Goal: Complete application form

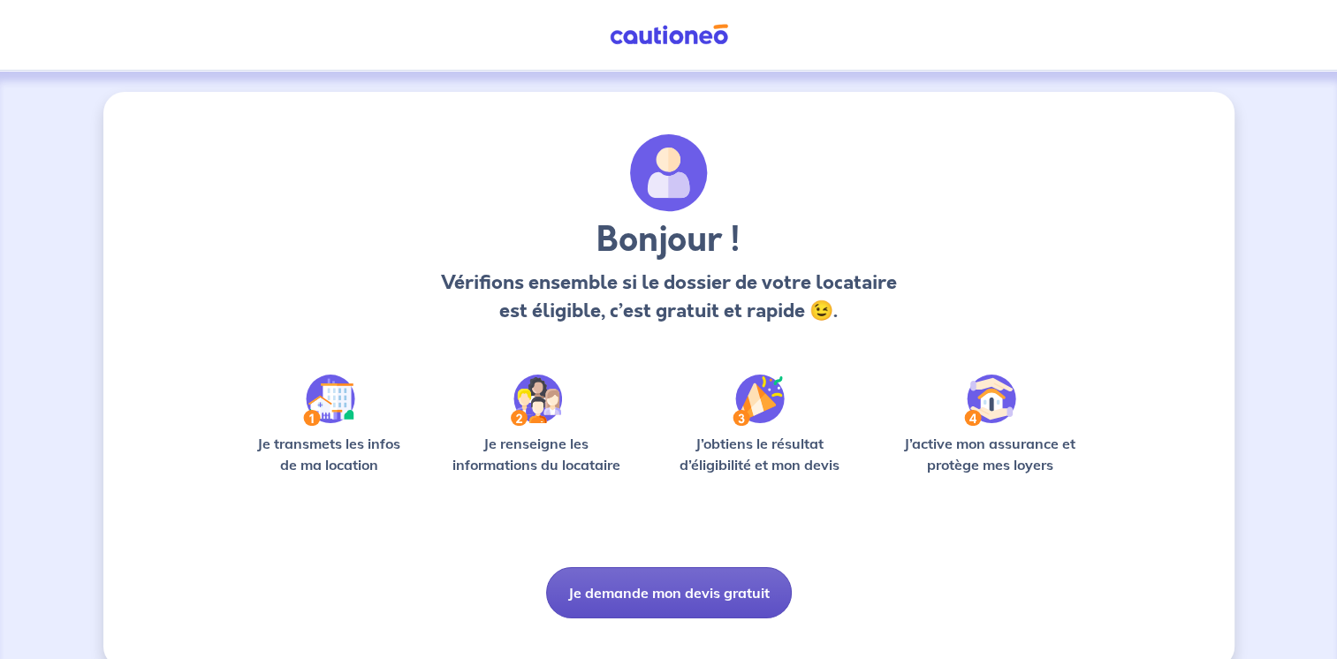
click at [686, 589] on button "Je demande mon devis gratuit" at bounding box center [669, 592] width 246 height 51
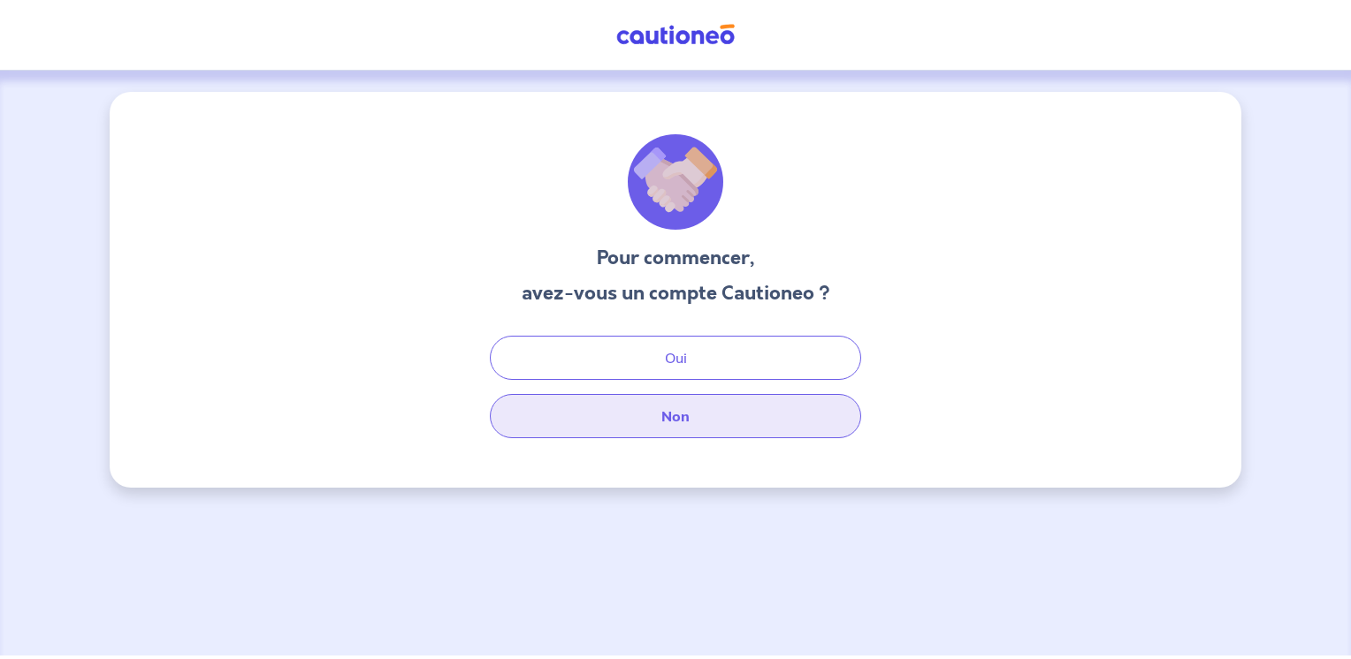
click at [679, 414] on button "Non" at bounding box center [675, 416] width 371 height 44
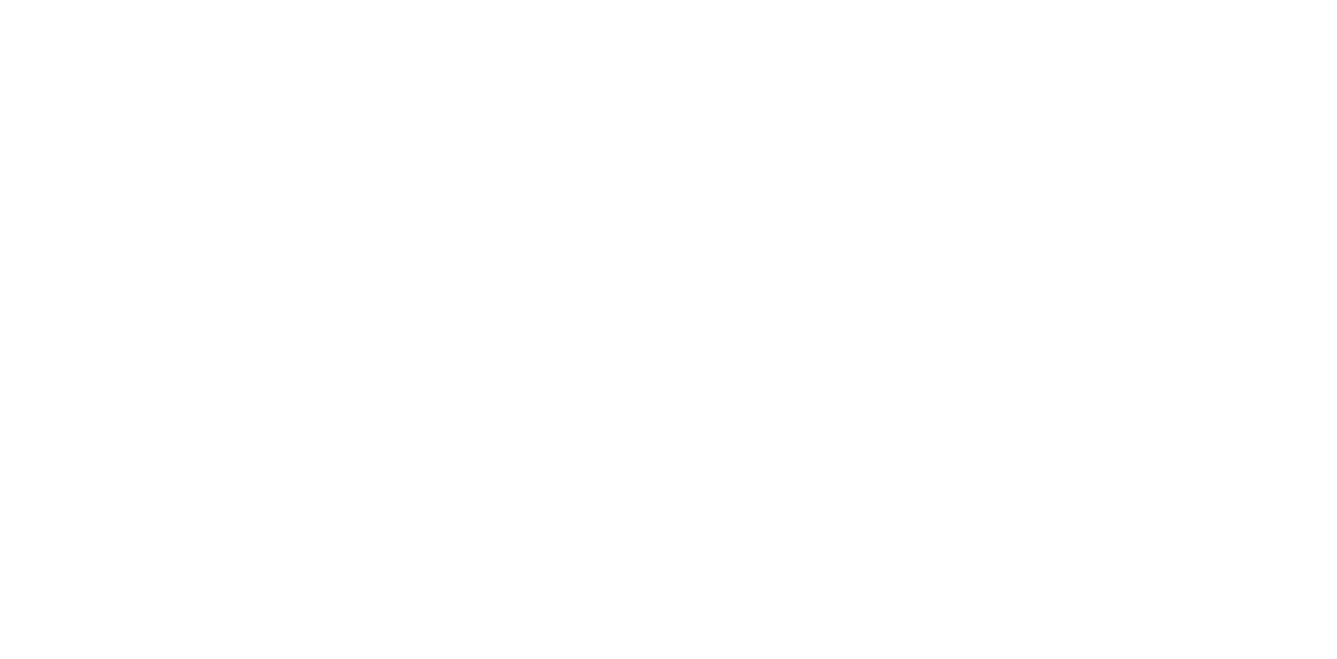
select select "FR"
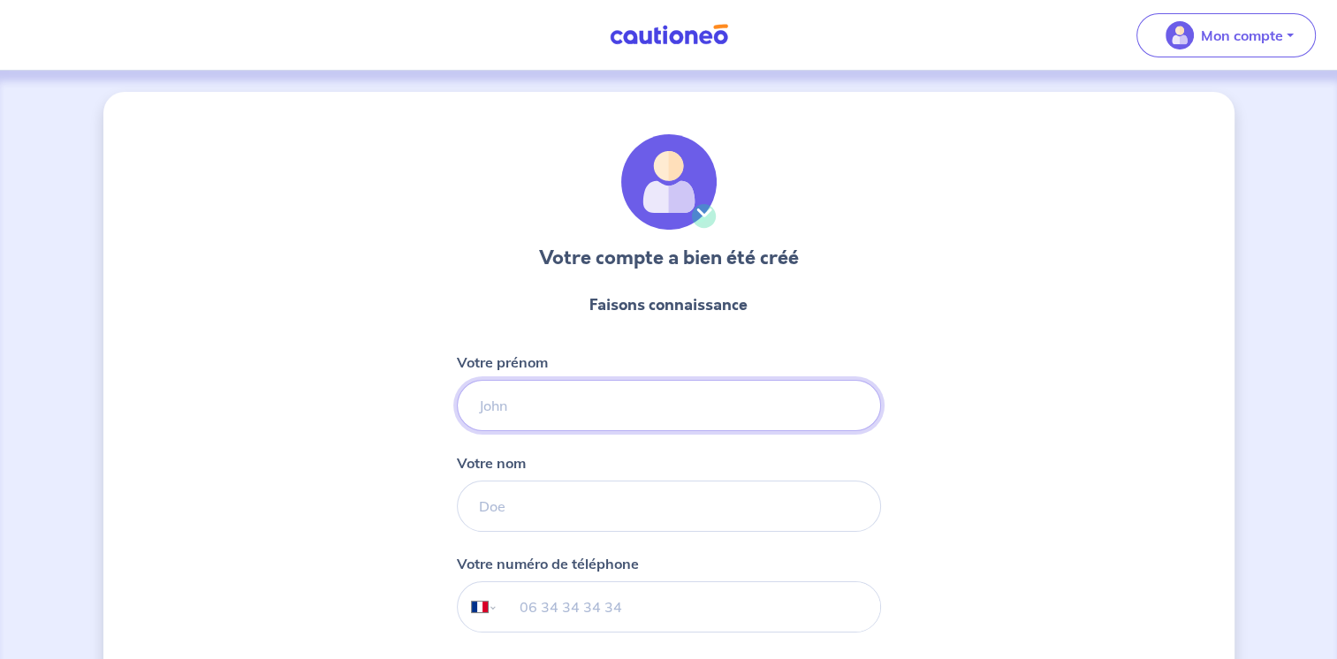
click at [529, 413] on input "Votre prénom" at bounding box center [669, 405] width 424 height 51
type input "Radia"
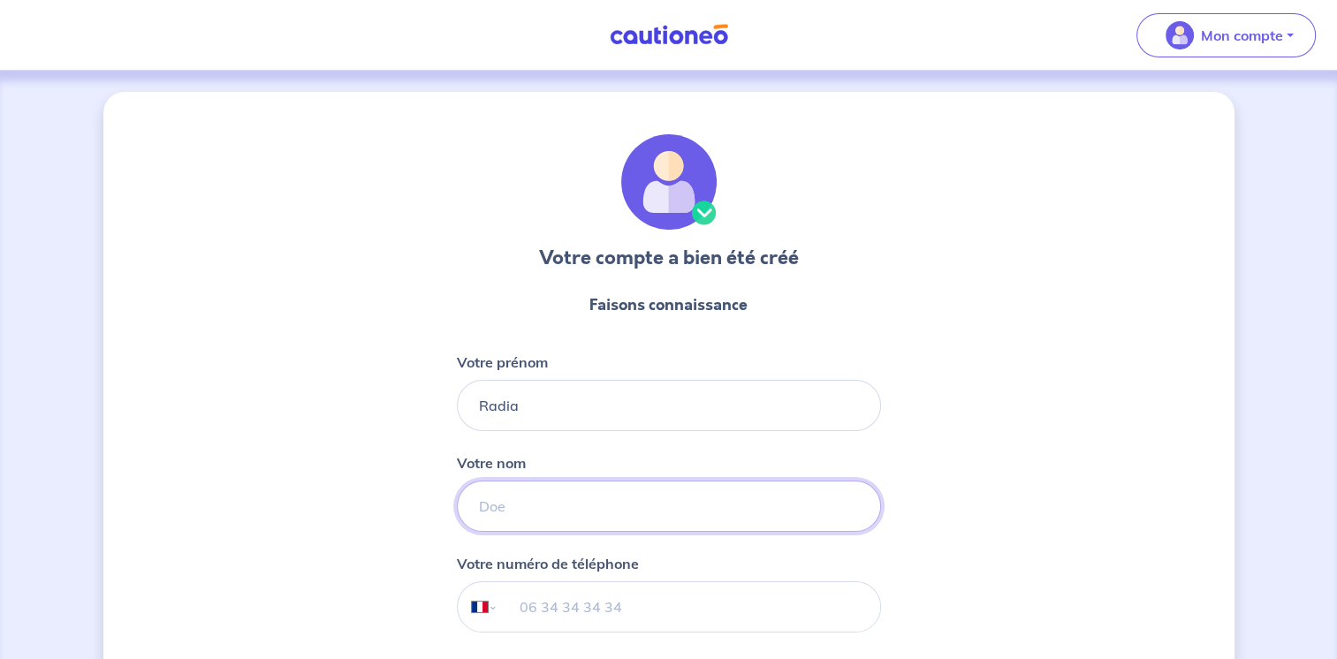
type input "Ayad"
type input "[PHONE_NUMBER]"
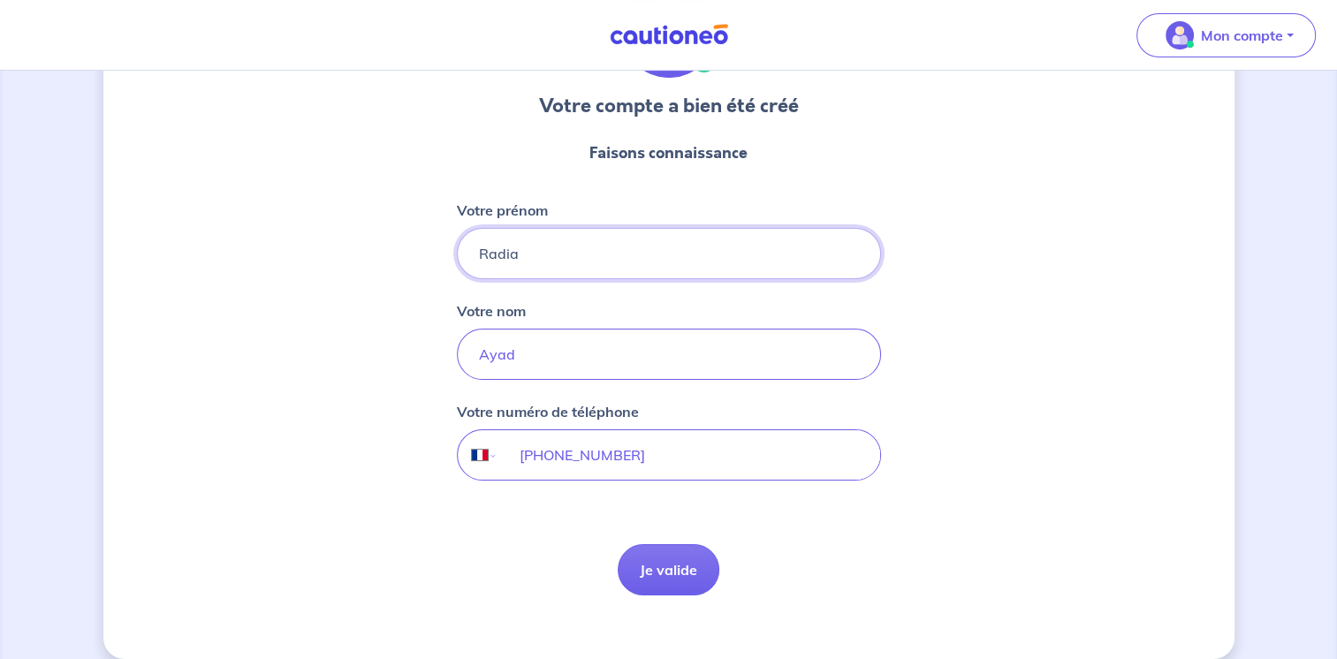
scroll to position [171, 0]
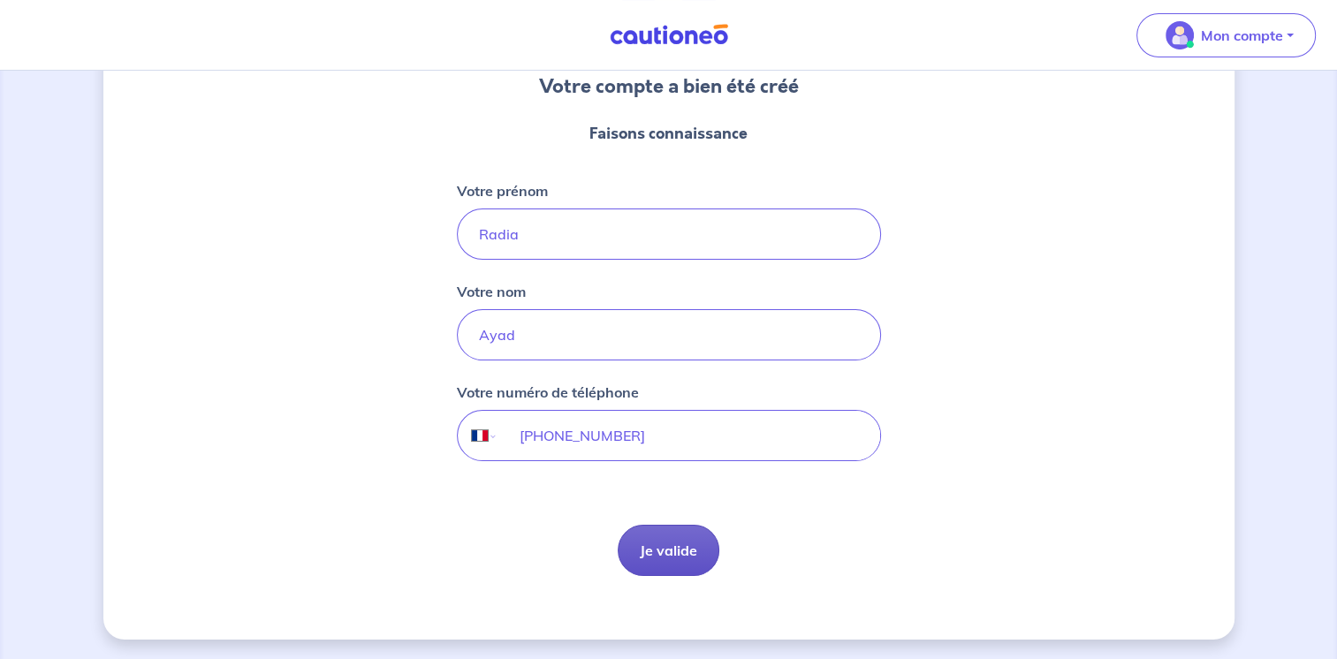
click at [682, 548] on button "Je valide" at bounding box center [669, 550] width 102 height 51
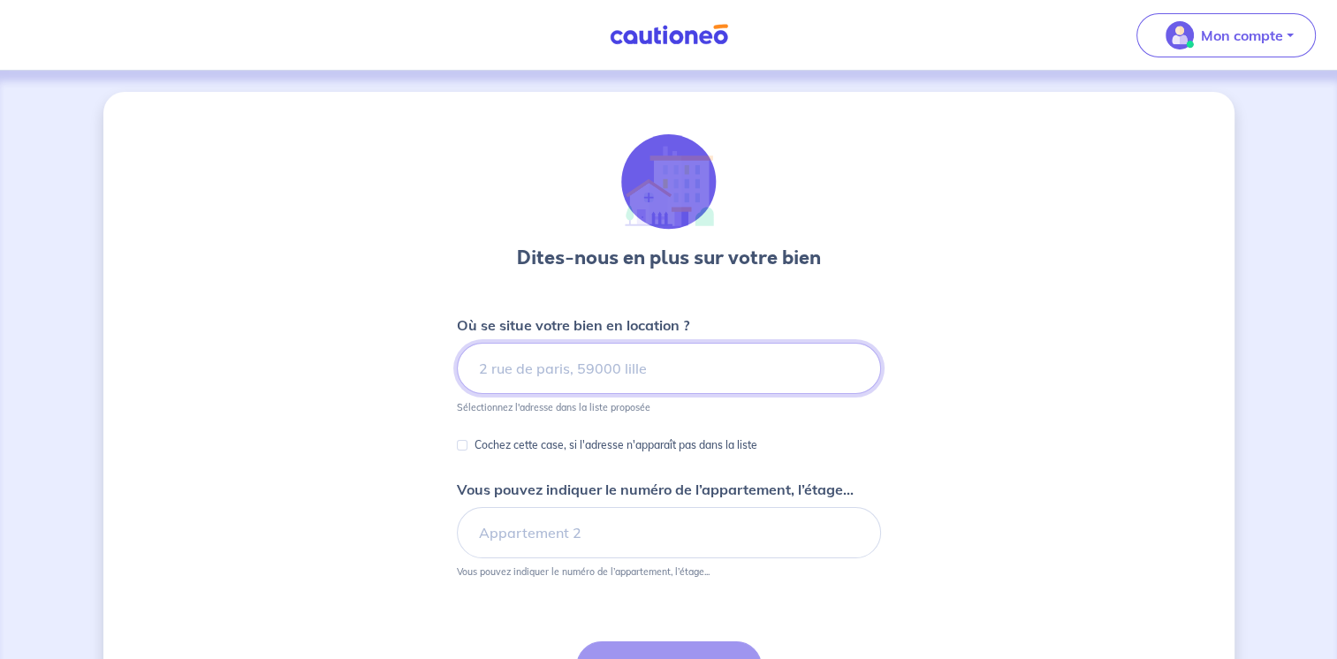
click at [594, 377] on input at bounding box center [669, 368] width 424 height 51
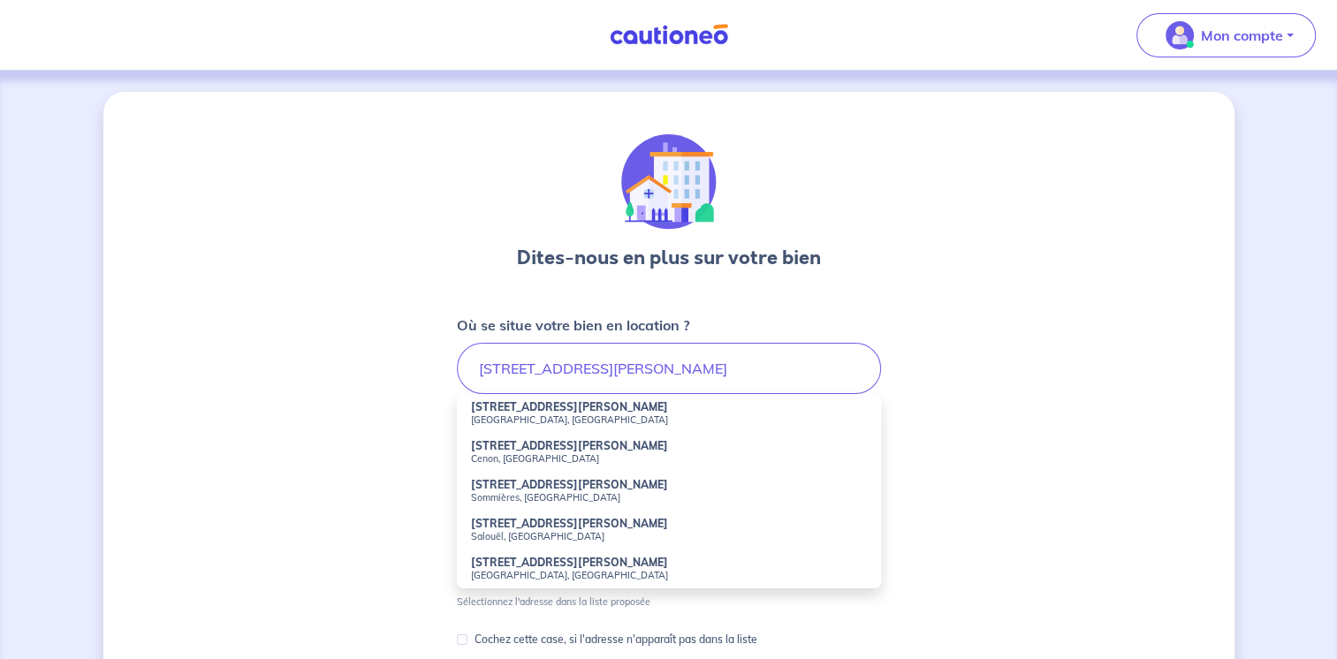
click at [545, 415] on small "[GEOGRAPHIC_DATA], [GEOGRAPHIC_DATA]" at bounding box center [669, 420] width 396 height 12
type input "[STREET_ADDRESS][PERSON_NAME]"
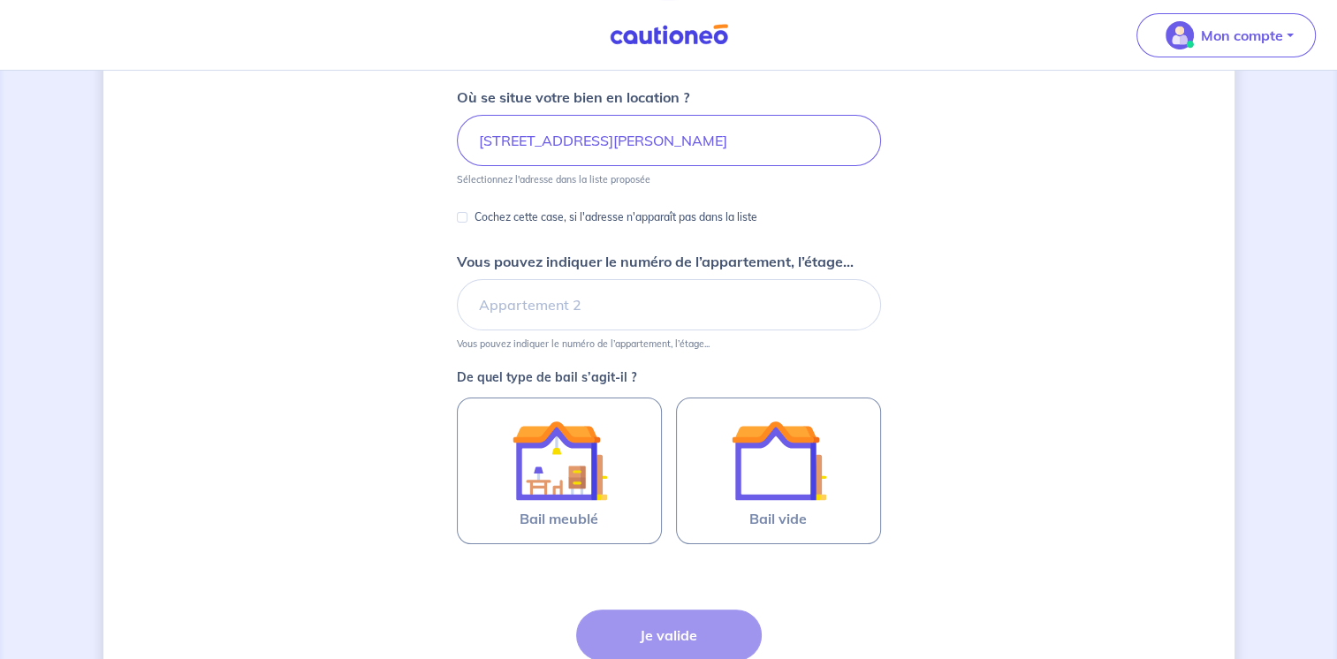
scroll to position [229, 0]
click at [507, 306] on input "Vous pouvez indiquer le numéro de l’appartement, l’étage..." at bounding box center [669, 303] width 424 height 51
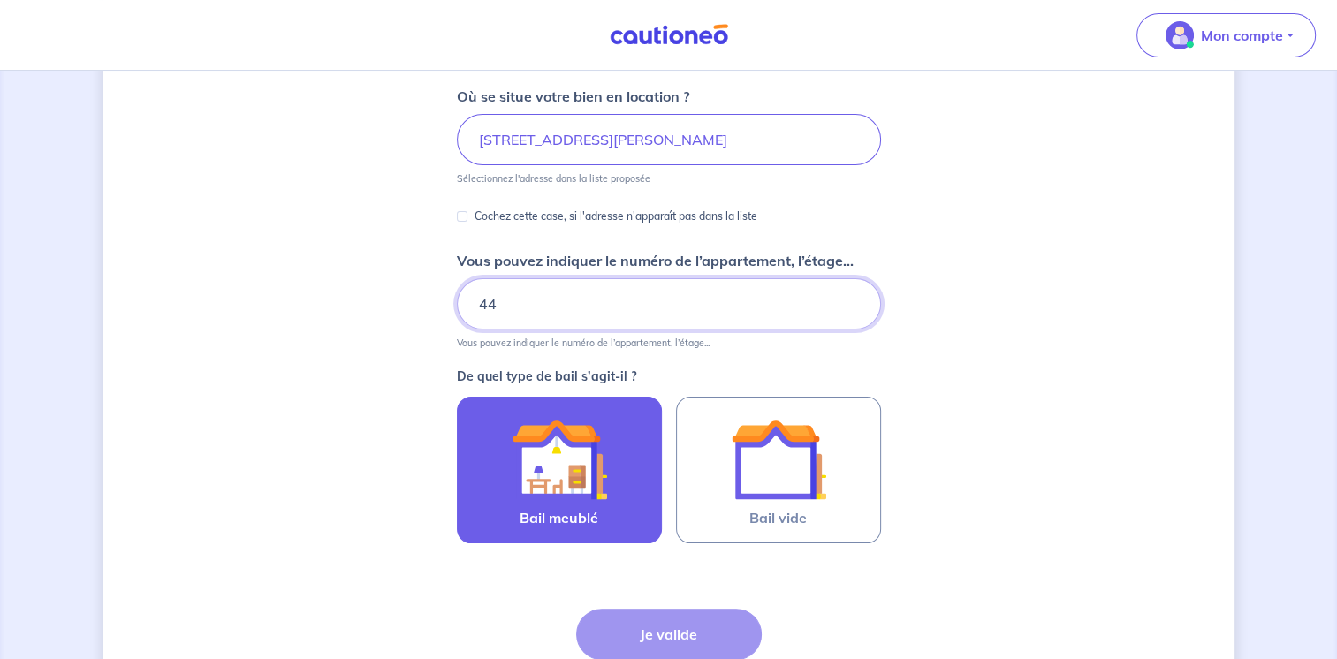
type input "44"
click at [583, 461] on img at bounding box center [559, 459] width 95 height 95
click at [0, 0] on input "Bail meublé" at bounding box center [0, 0] width 0 height 0
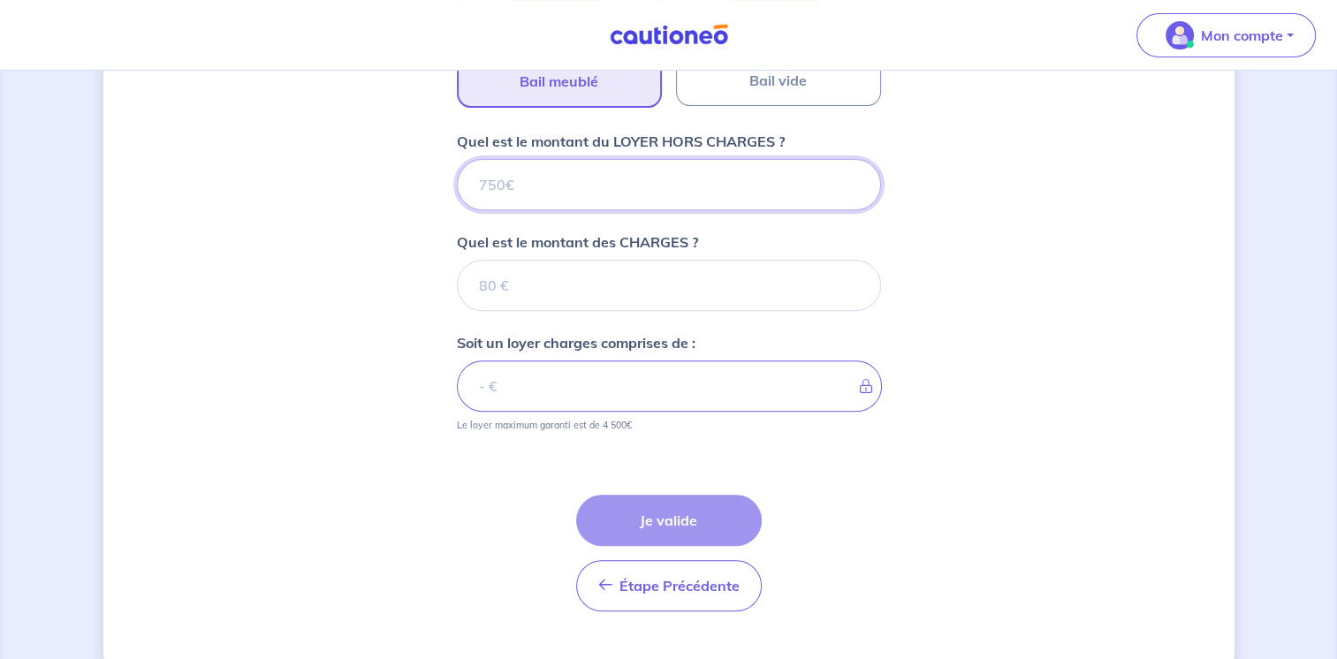
scroll to position [700, 0]
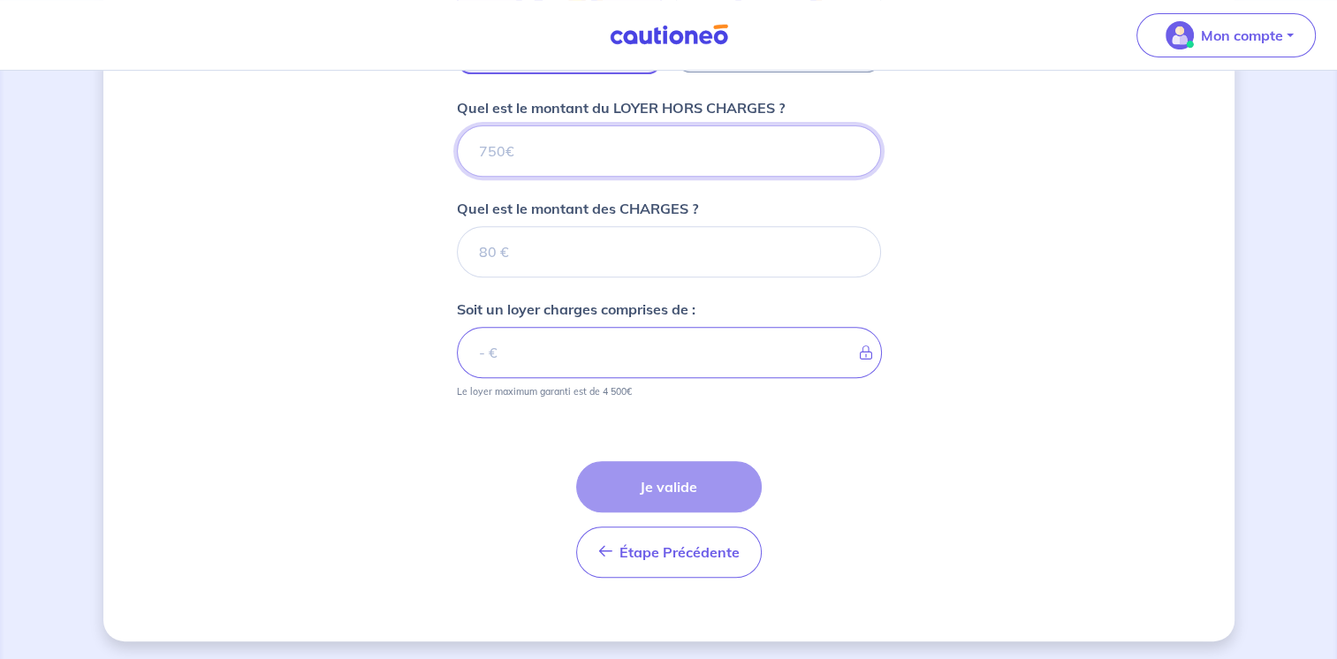
type input "6"
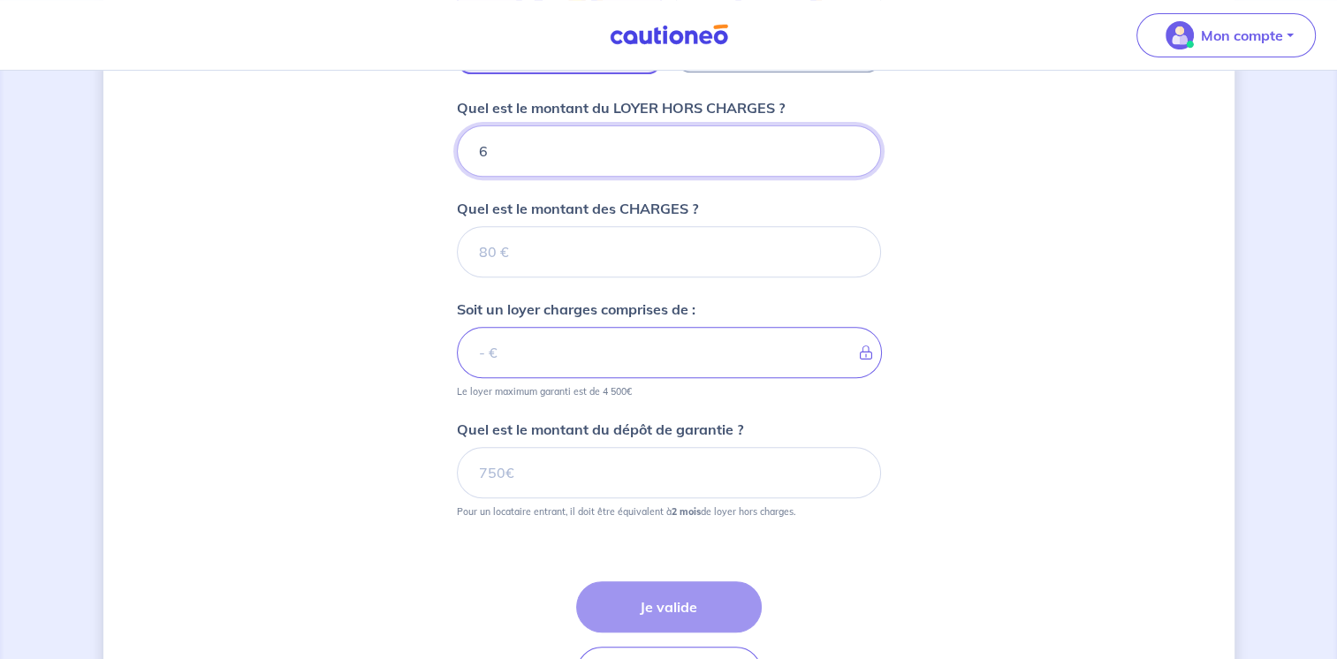
type input "65"
type input "650"
click at [483, 249] on input "Quel est le montant des CHARGES ?" at bounding box center [669, 251] width 424 height 51
type input "5"
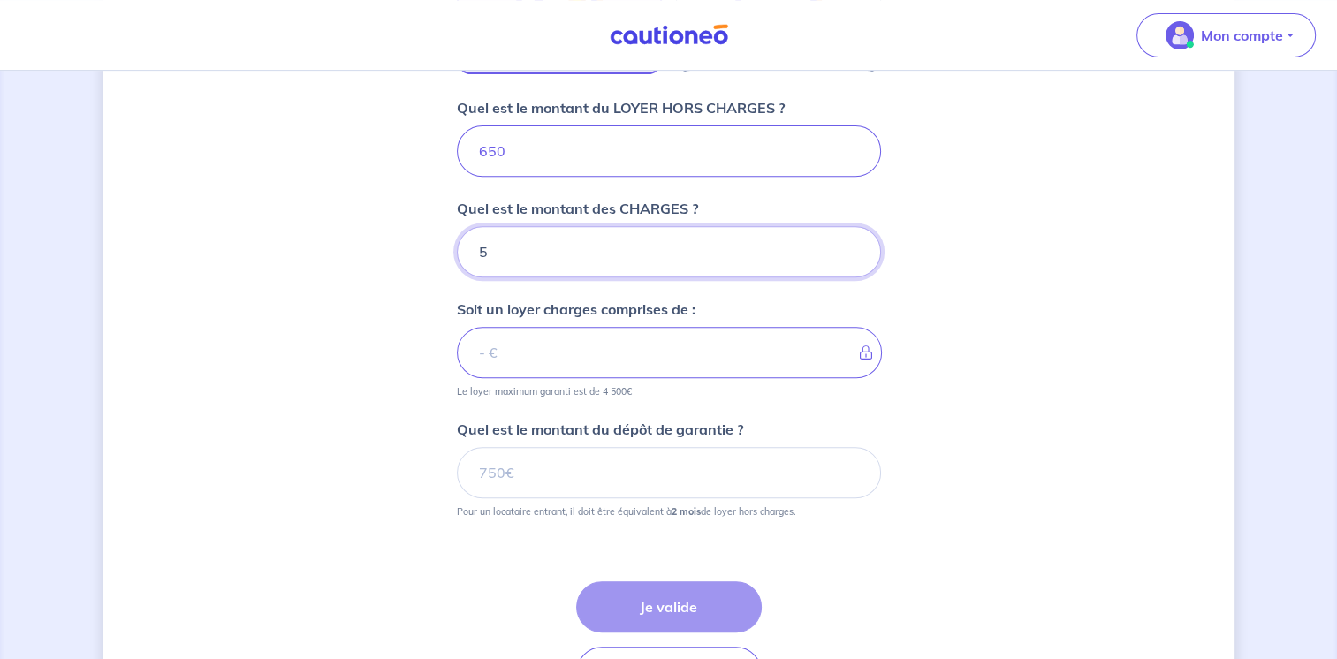
type input "655"
type input "50"
type input "700"
type input "50"
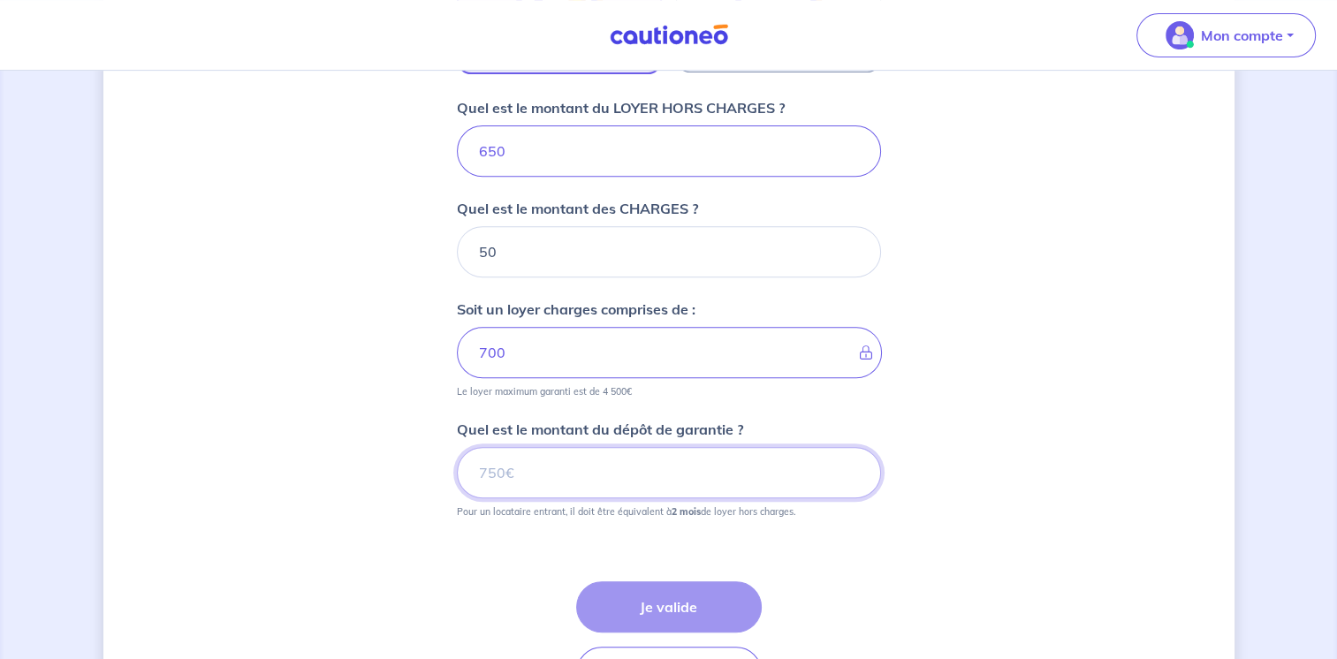
click at [481, 471] on input "Quel est le montant du dépôt de garantie ?" at bounding box center [669, 472] width 424 height 51
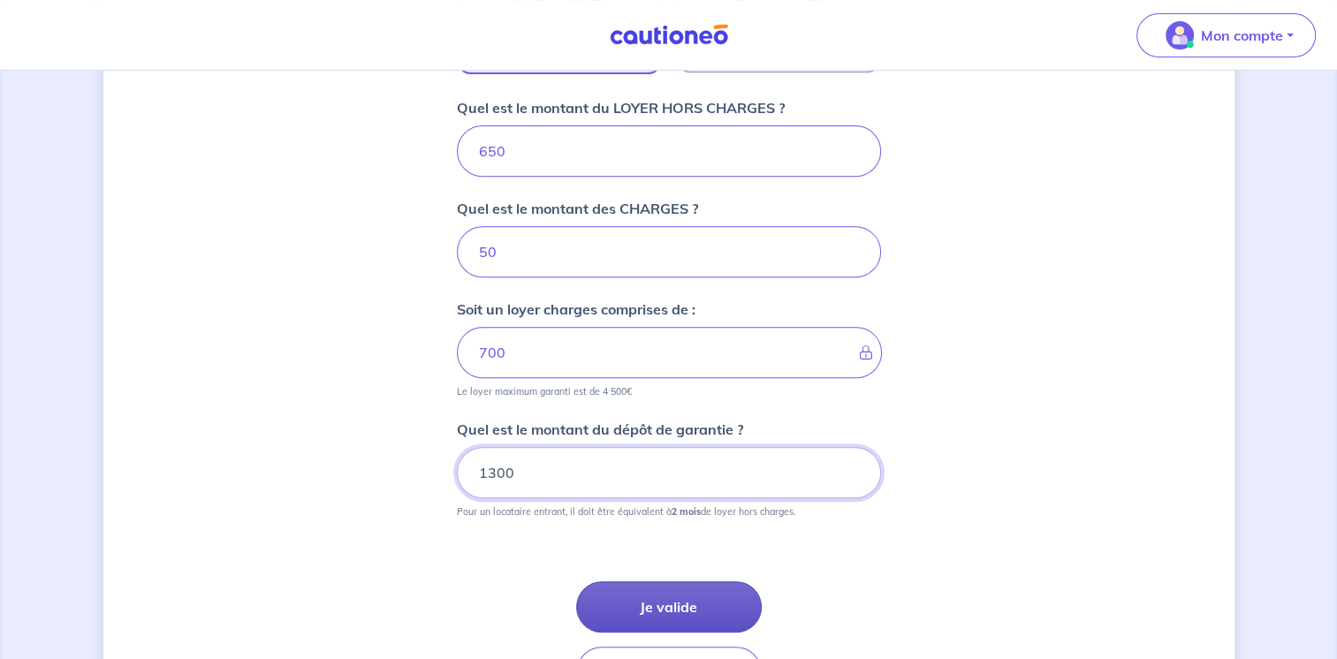
type input "1300"
click at [675, 600] on button "Je valide" at bounding box center [669, 607] width 186 height 51
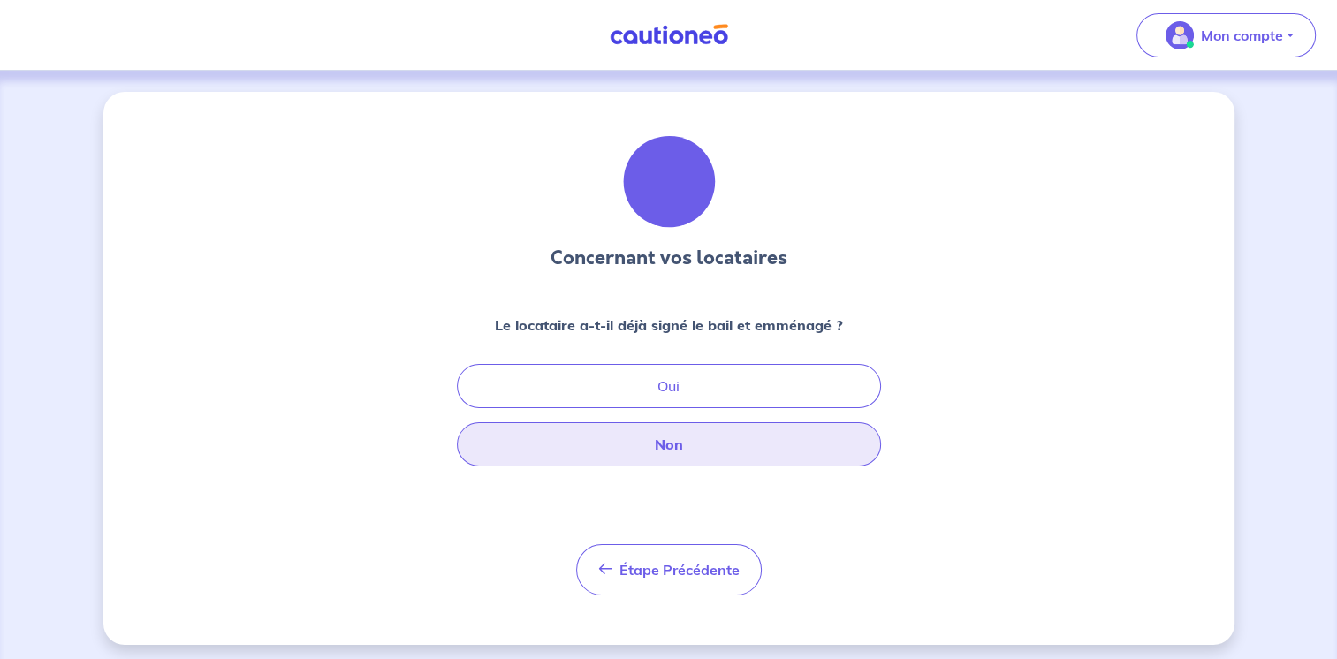
click at [695, 445] on button "Non" at bounding box center [669, 445] width 424 height 44
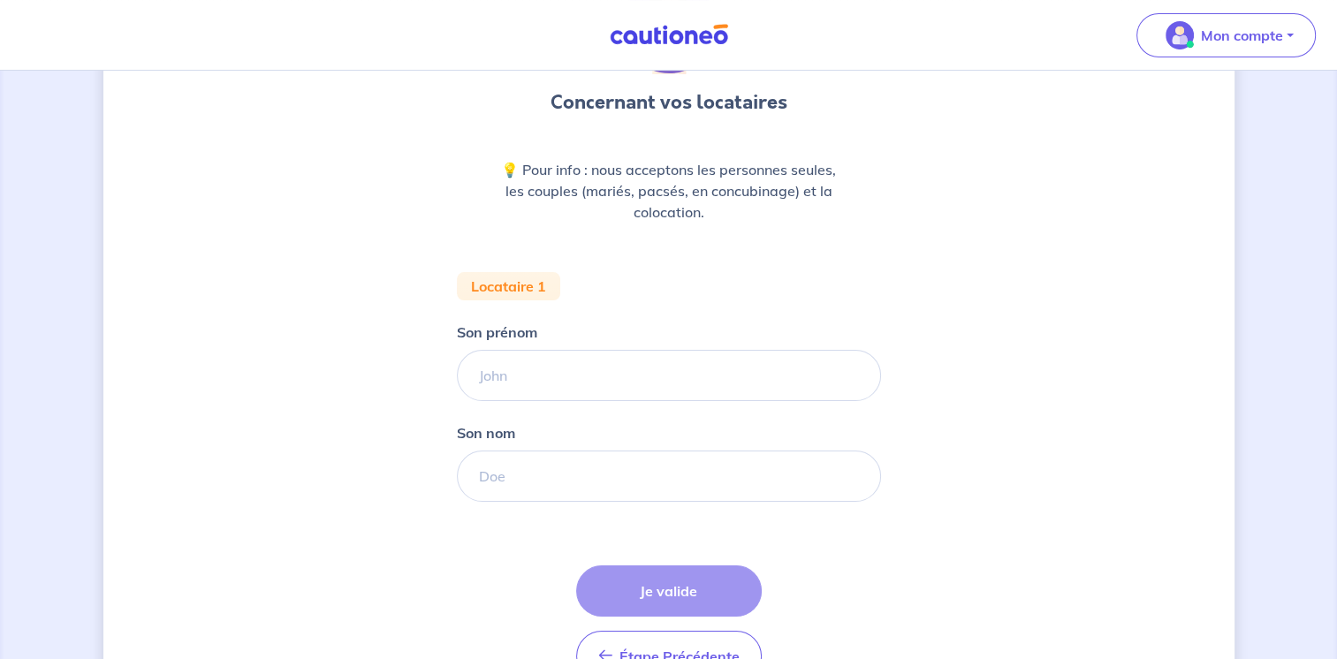
scroll to position [156, 0]
click at [541, 372] on input "Son prénom" at bounding box center [669, 375] width 424 height 51
type input "[PERSON_NAME]"
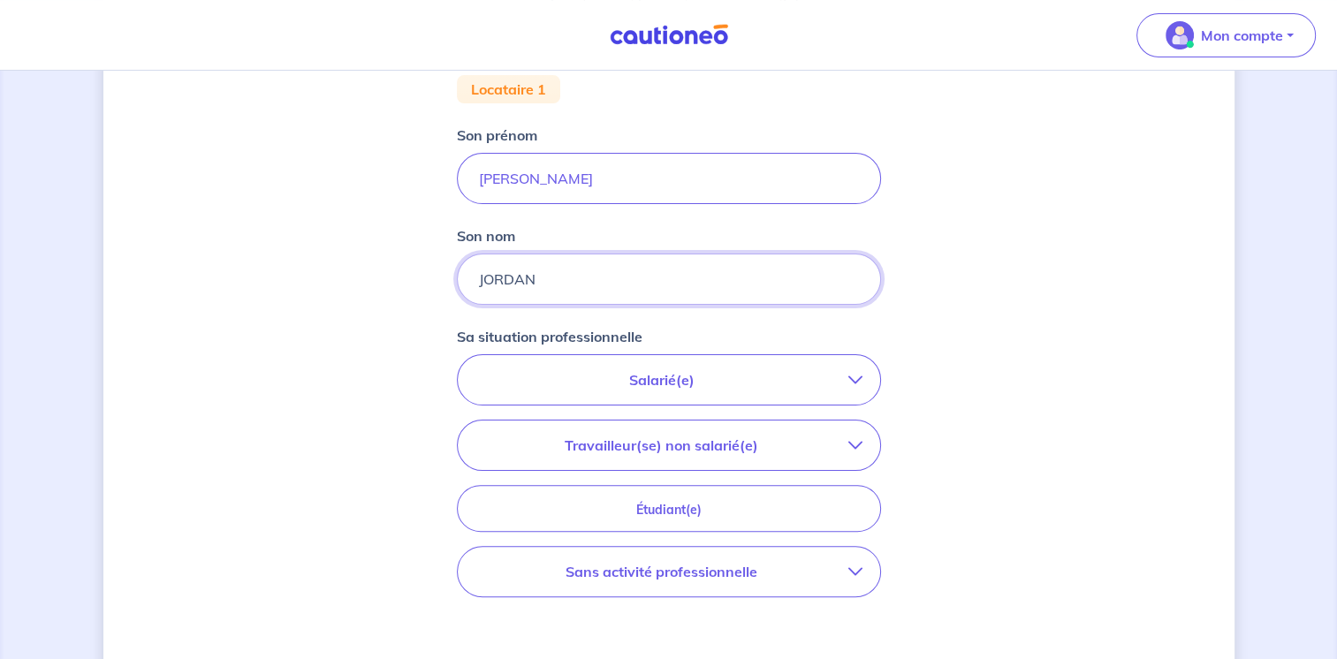
scroll to position [359, 0]
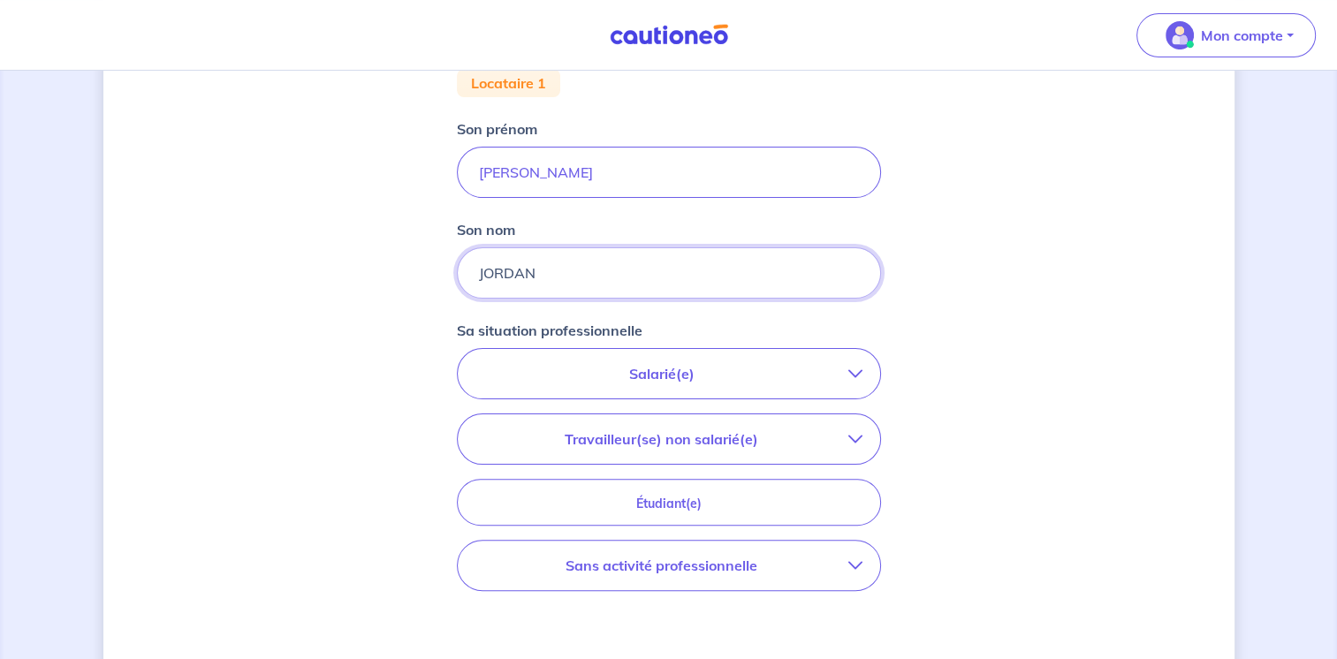
type input "JORDAN"
click at [857, 376] on icon "button" at bounding box center [856, 374] width 14 height 14
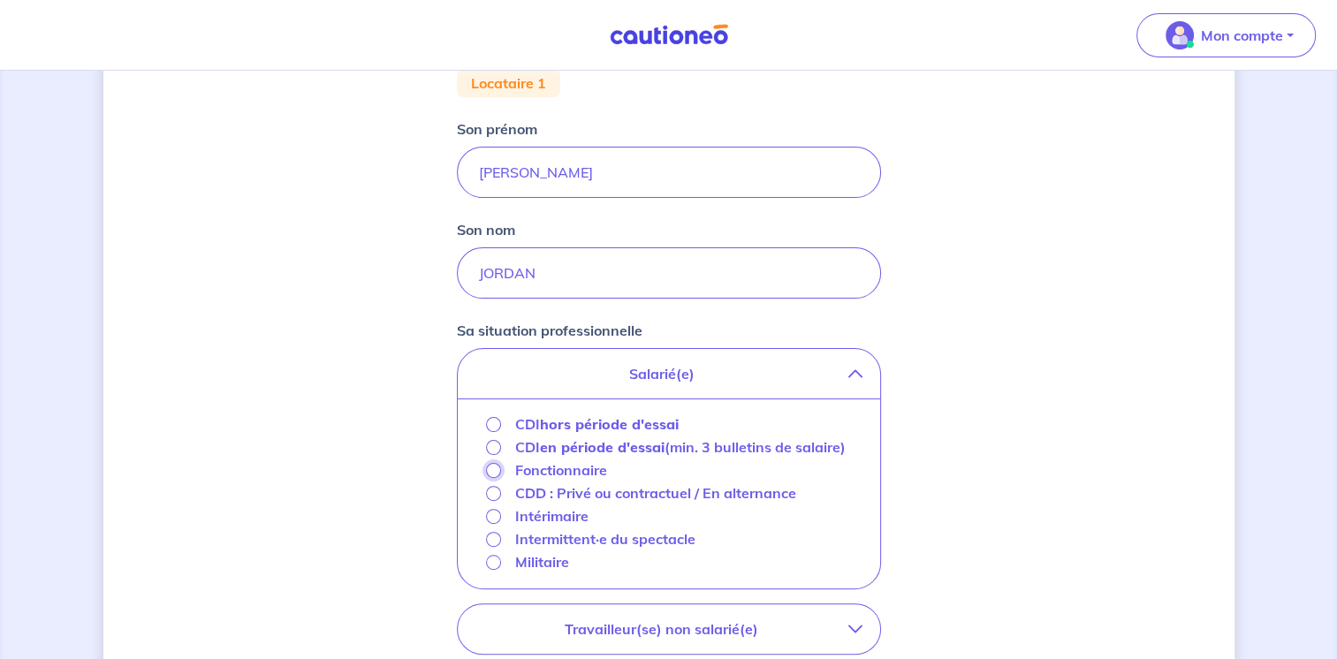
click at [495, 469] on input "Fonctionnaire" at bounding box center [493, 470] width 15 height 15
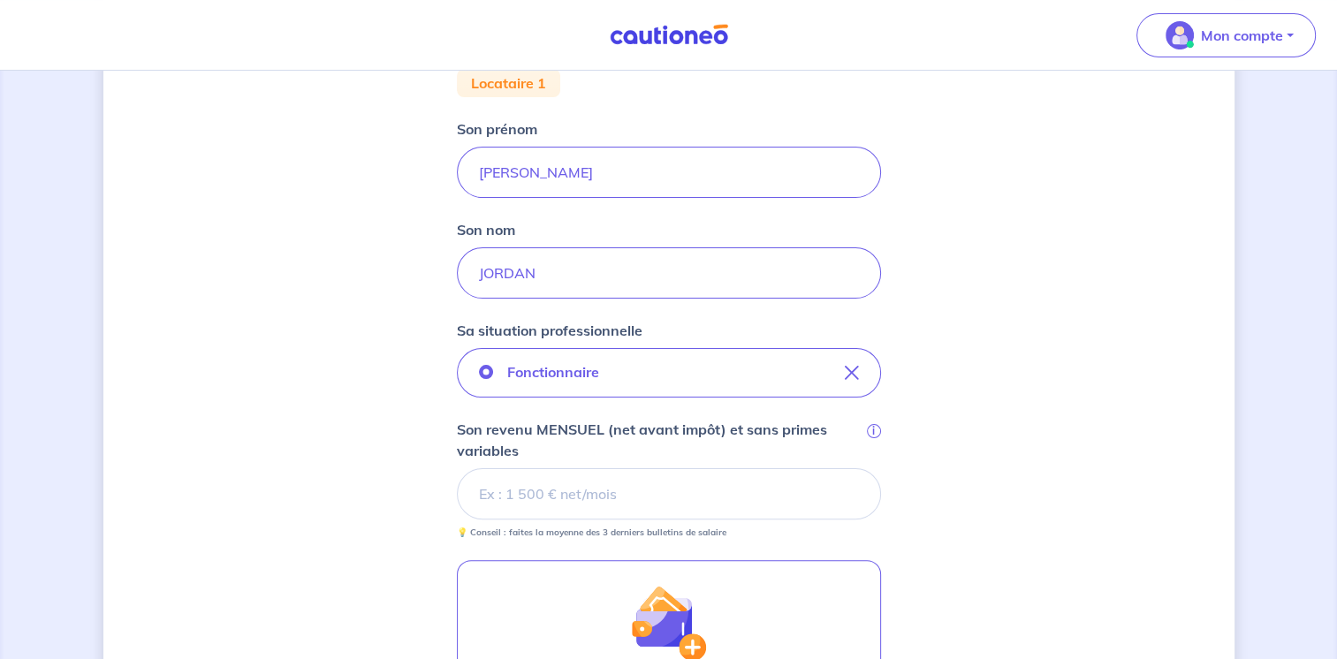
click at [629, 488] on input "Son revenu MENSUEL (net avant impôt) et sans primes variables i" at bounding box center [669, 493] width 424 height 51
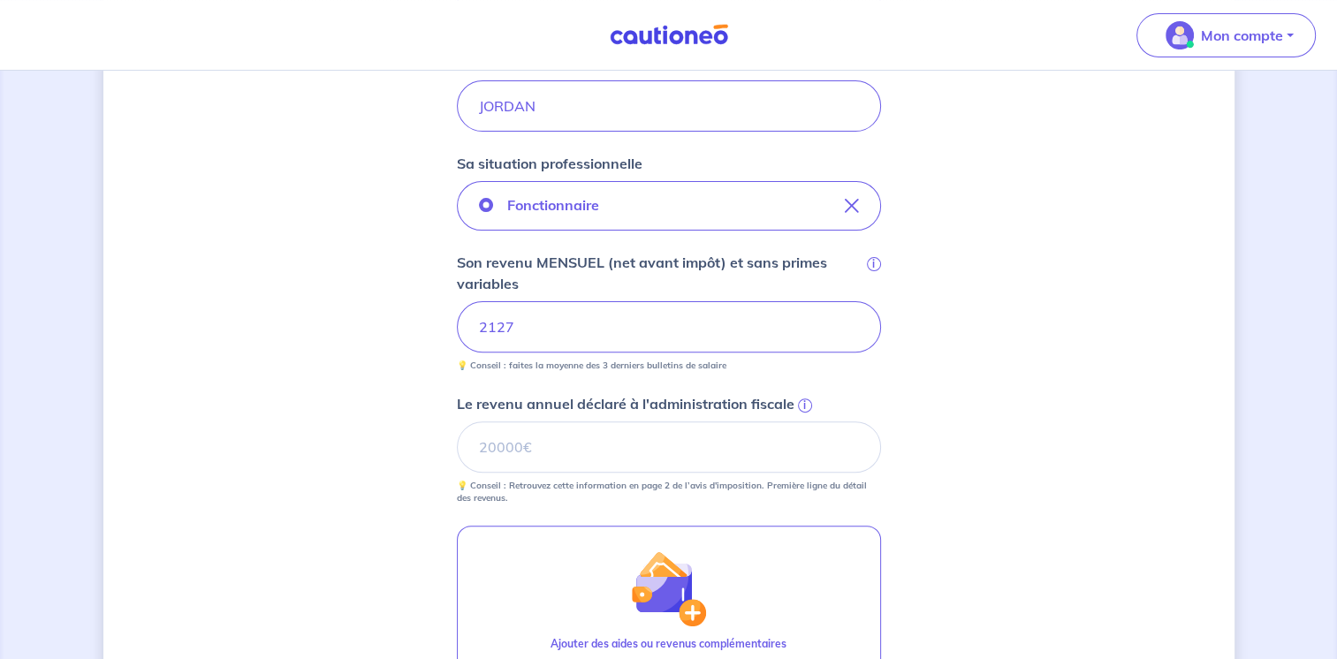
scroll to position [527, 0]
click at [503, 453] on input "Le revenu annuel déclaré à l'administration fiscale i" at bounding box center [669, 446] width 424 height 51
type input "25475"
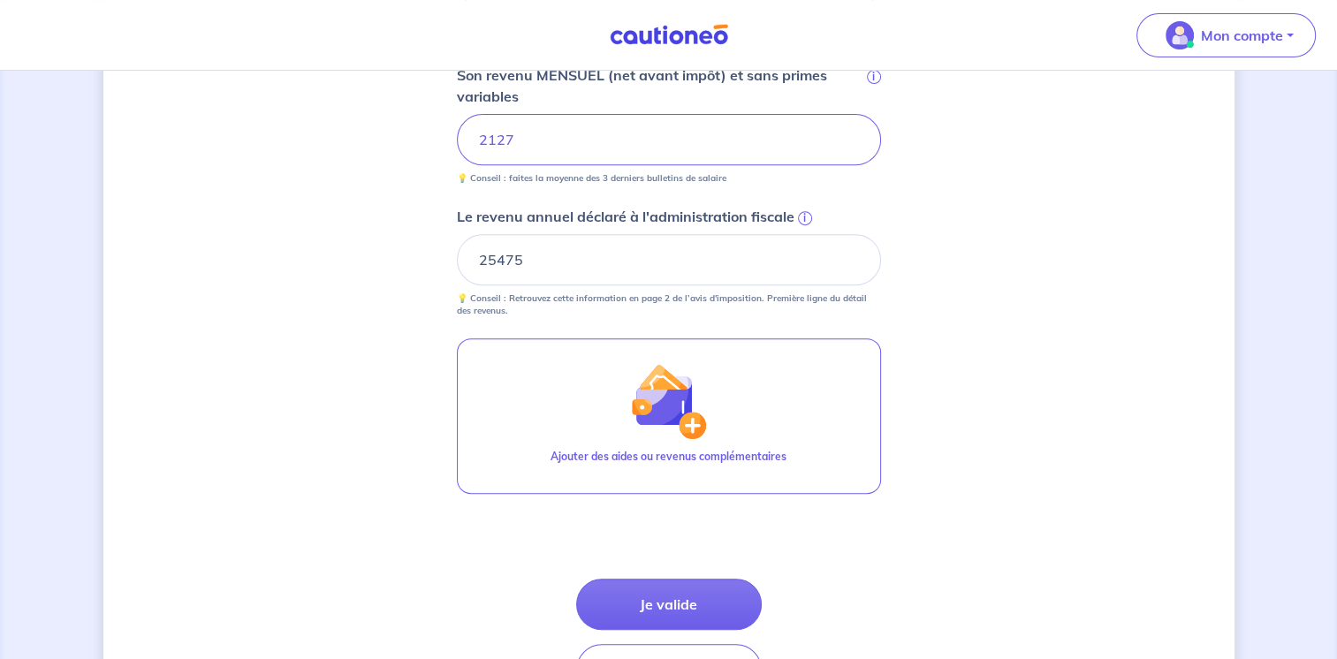
scroll to position [714, 0]
click at [679, 603] on button "Je valide" at bounding box center [669, 603] width 186 height 51
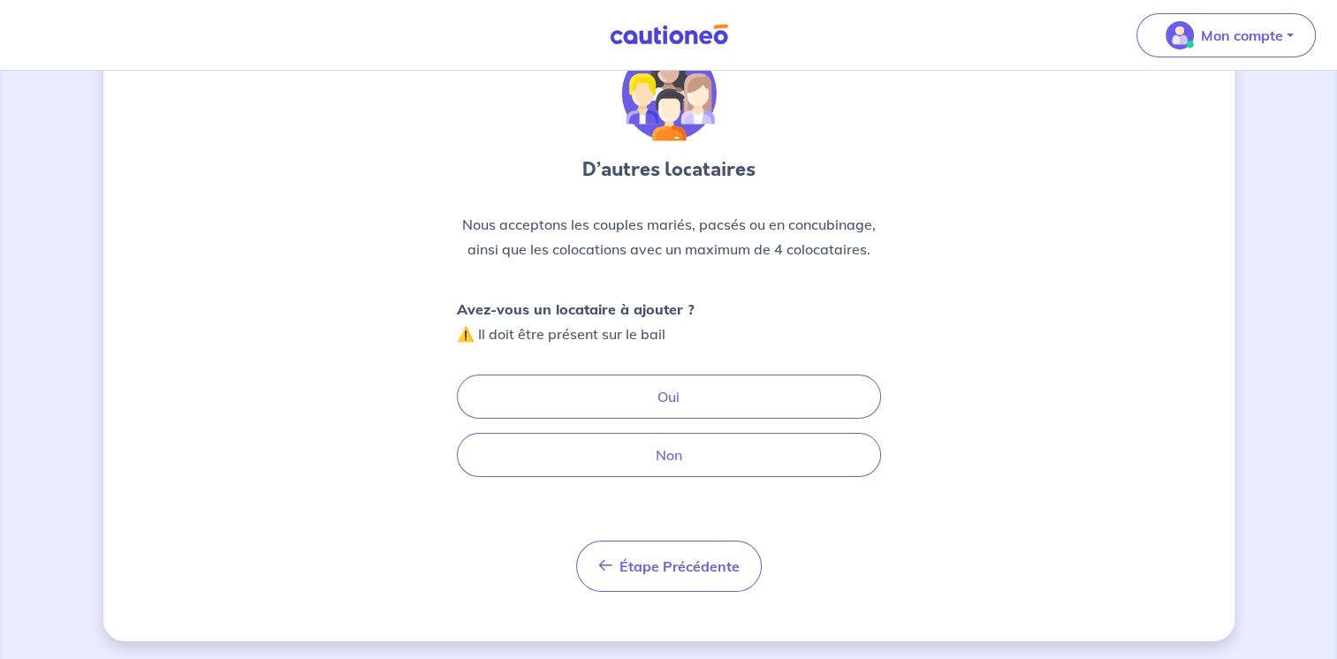
scroll to position [90, 0]
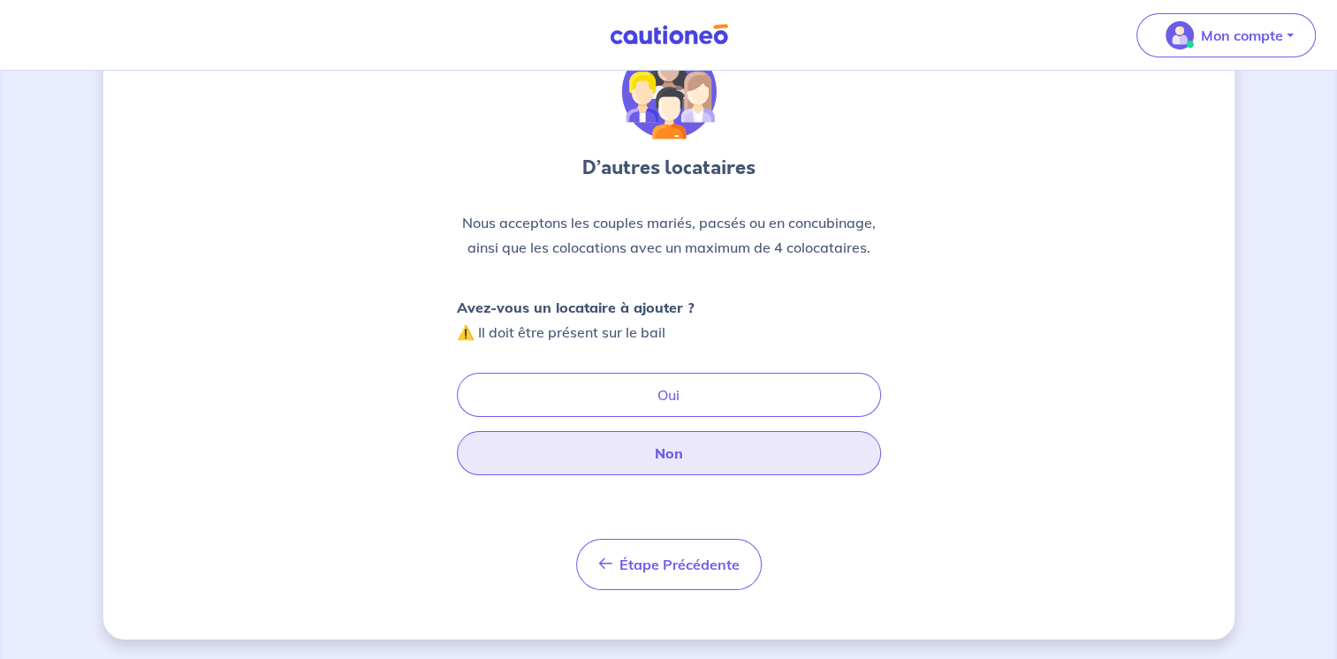
click at [693, 457] on button "Non" at bounding box center [669, 453] width 424 height 44
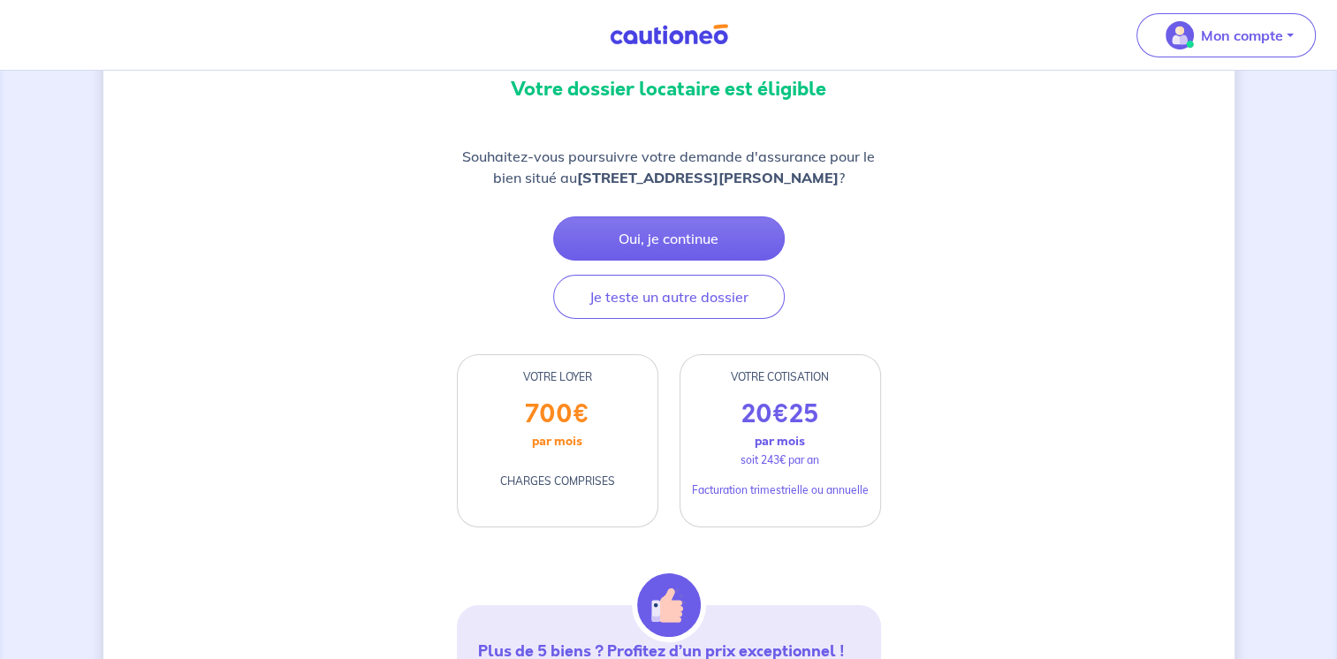
scroll to position [205, 0]
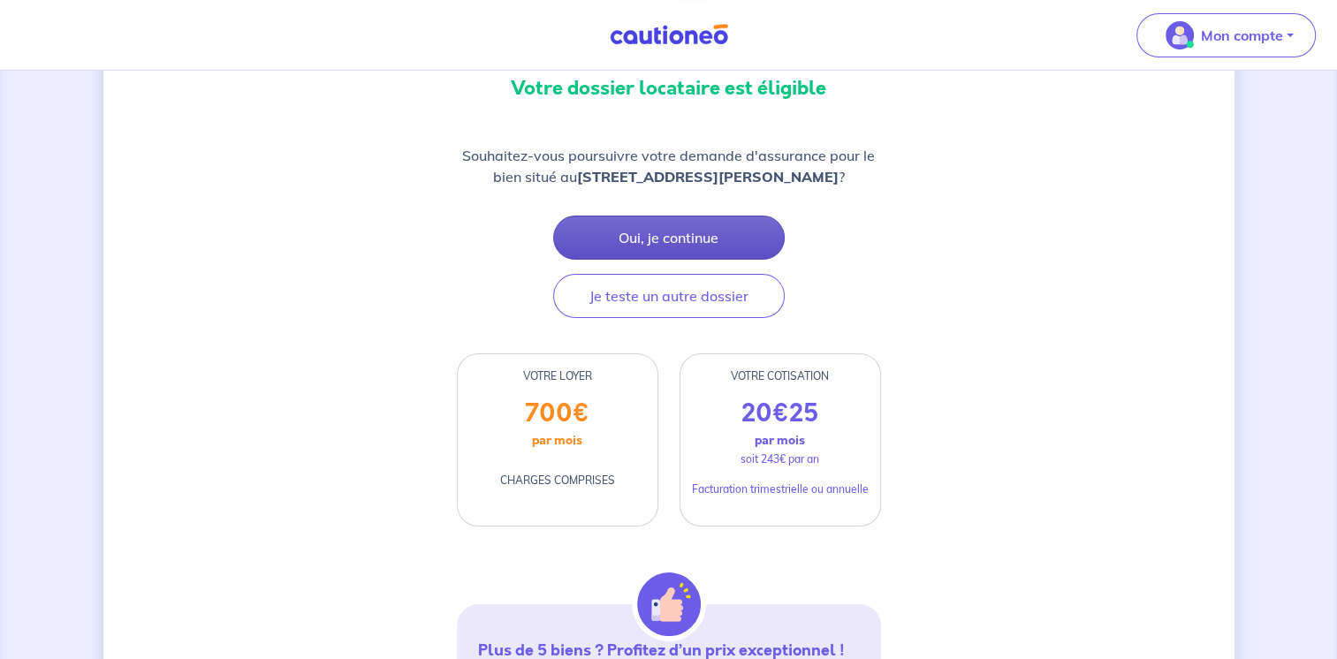
click at [678, 260] on button "Oui, je continue" at bounding box center [669, 238] width 232 height 44
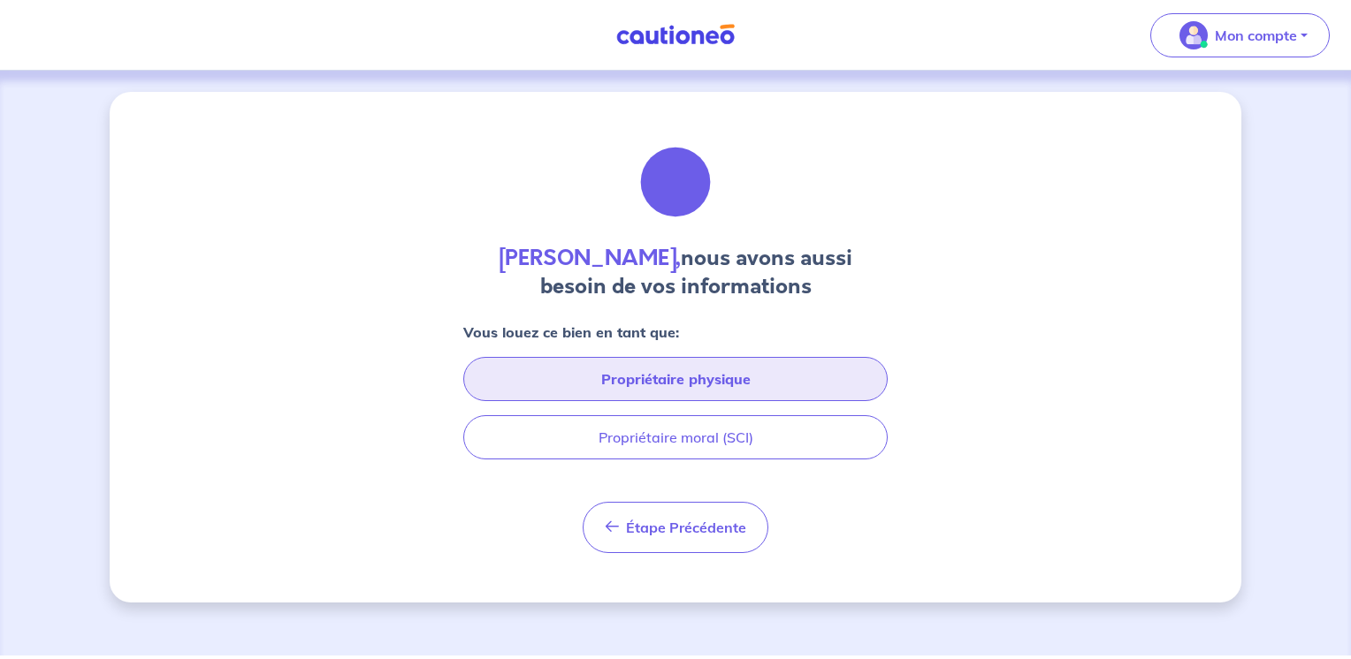
click at [704, 384] on button "Propriétaire physique" at bounding box center [675, 379] width 424 height 44
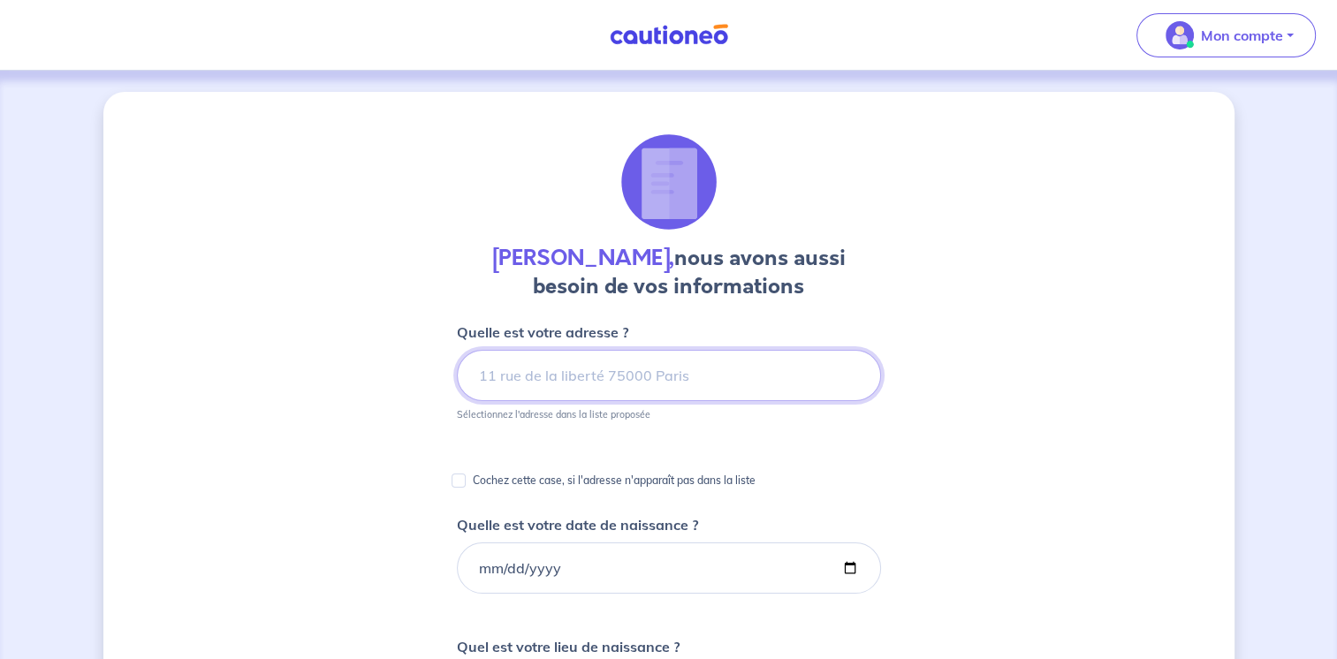
click at [615, 374] on input at bounding box center [669, 375] width 424 height 51
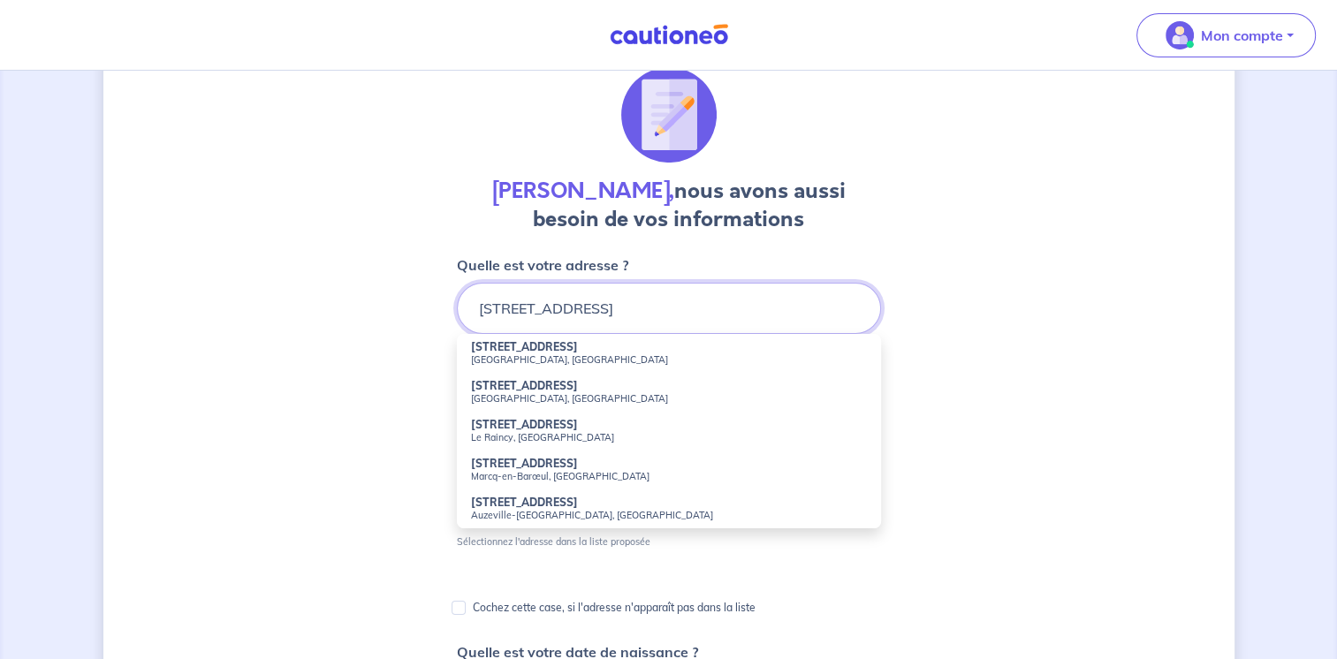
scroll to position [67, 0]
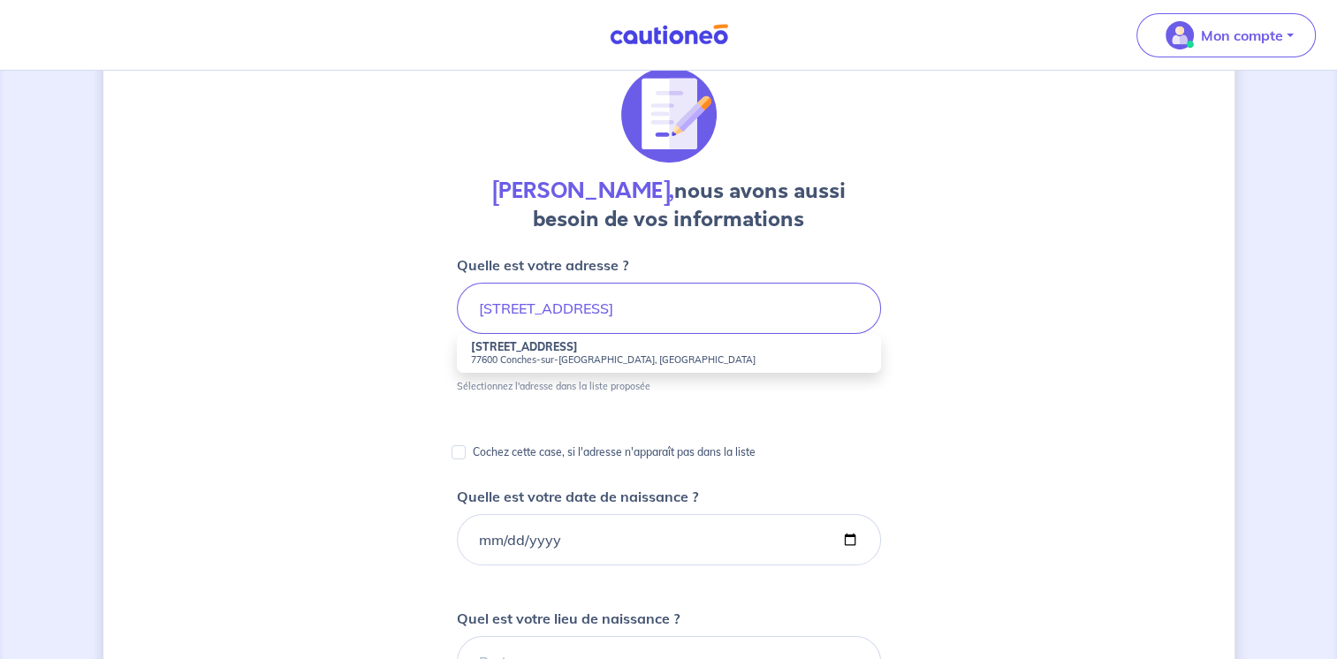
click at [567, 355] on small "77600 Conches-sur-[GEOGRAPHIC_DATA], [GEOGRAPHIC_DATA]" at bounding box center [669, 360] width 396 height 12
type input "[STREET_ADDRESS]"
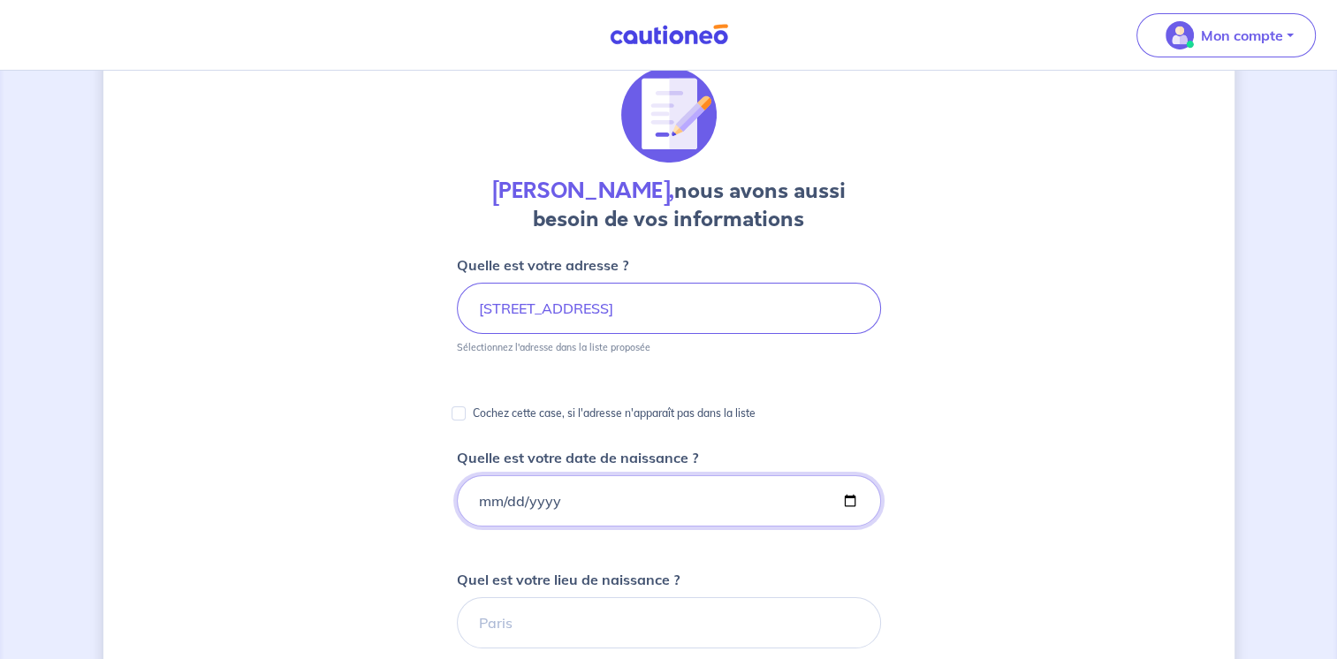
click at [583, 499] on input "Quelle est votre date de naissance ?" at bounding box center [669, 501] width 424 height 51
type input "[DATE]"
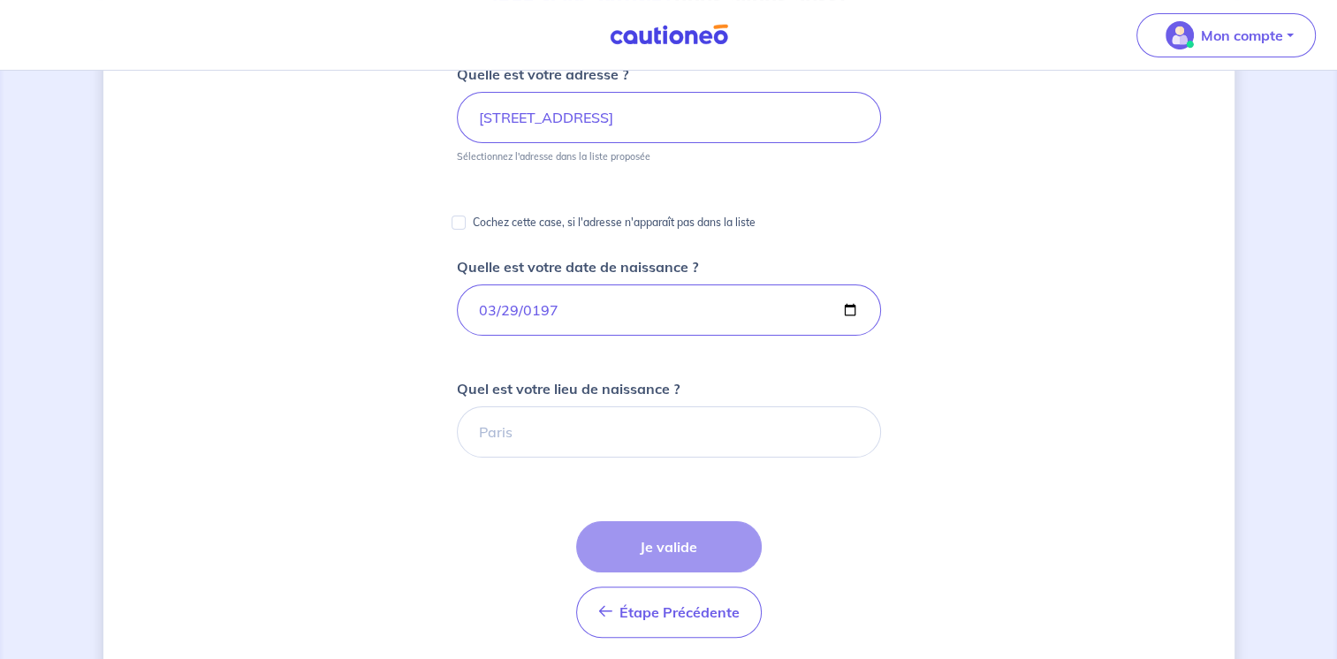
scroll to position [258, 0]
click at [499, 419] on input "Quel est votre lieu de naissance ?" at bounding box center [669, 432] width 424 height 51
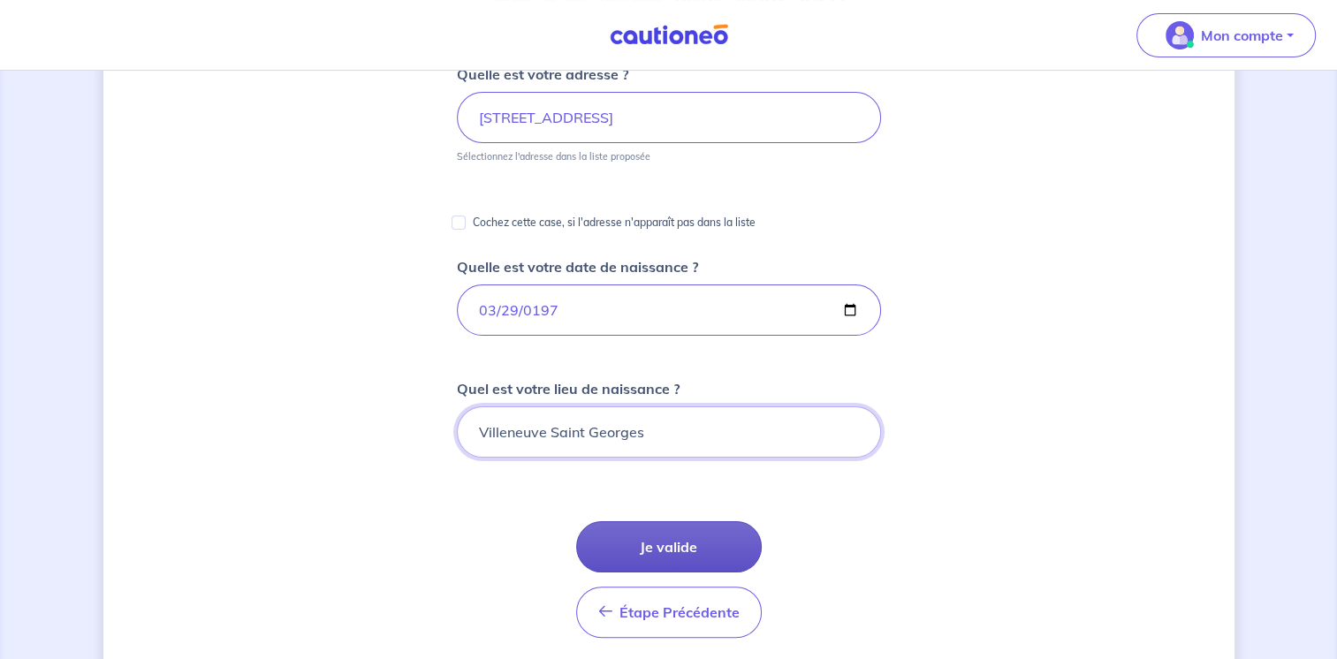
type input "Villeneuve Saint Georges"
click at [679, 550] on button "Je valide" at bounding box center [669, 547] width 186 height 51
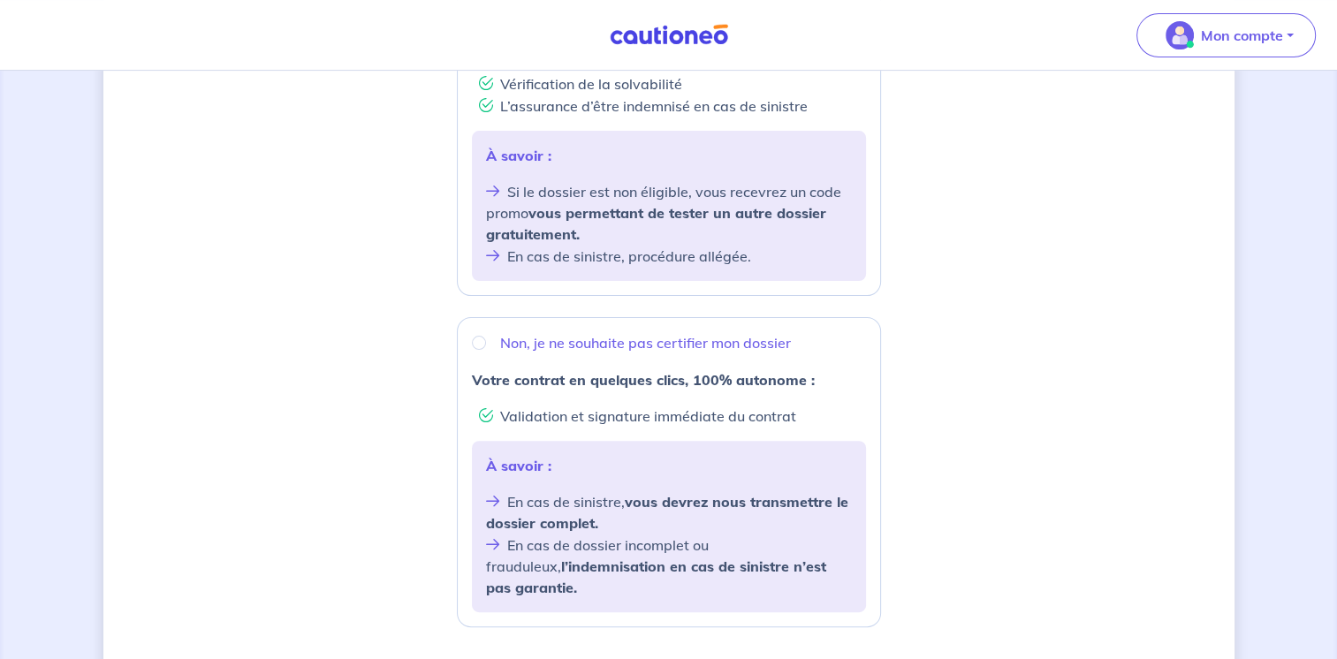
scroll to position [452, 0]
click at [479, 346] on input "Non, je ne souhaite pas certifier mon dossier" at bounding box center [479, 342] width 14 height 14
radio input "true"
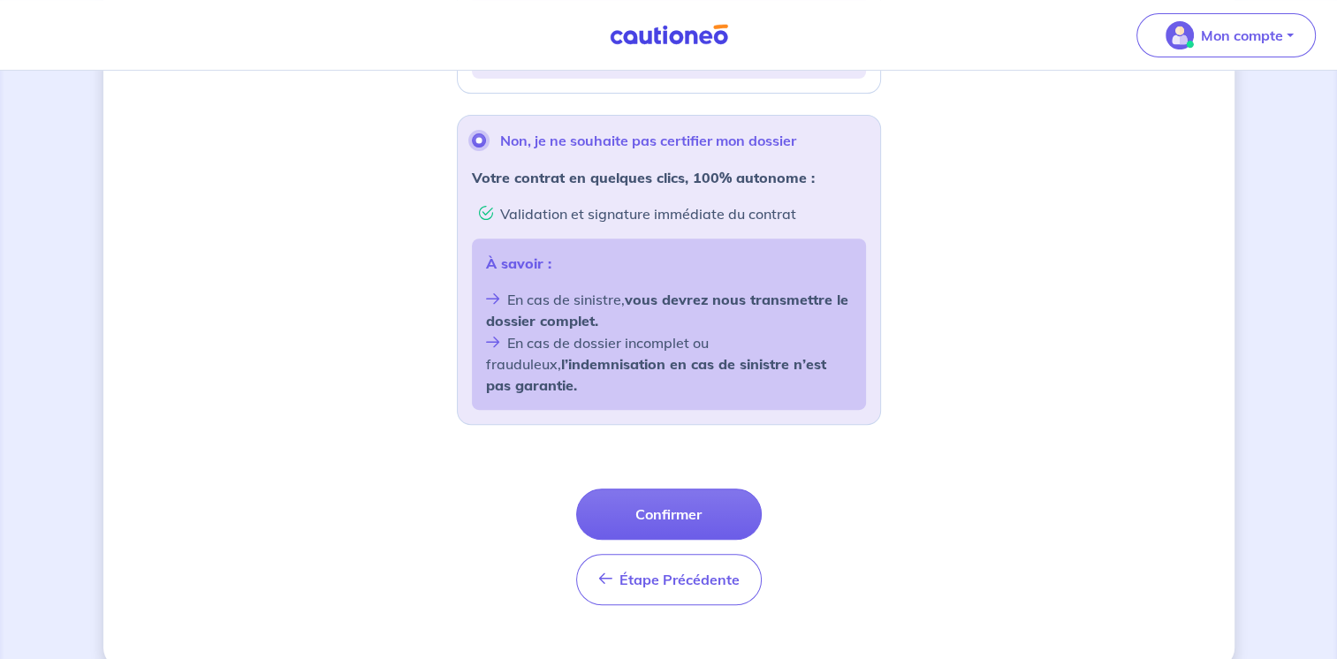
scroll to position [654, 0]
click at [675, 497] on button "Confirmer" at bounding box center [669, 513] width 186 height 51
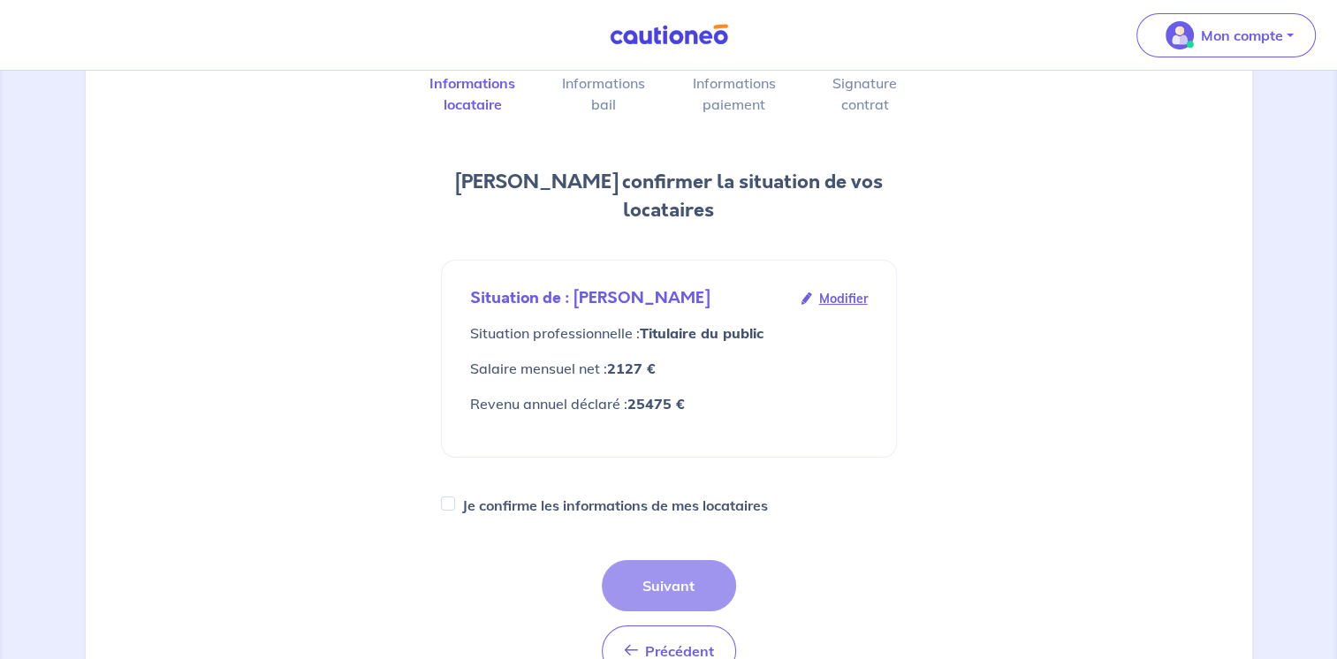
scroll to position [123, 0]
click at [449, 496] on input "Je confirme les informations de mes locataires" at bounding box center [448, 503] width 14 height 14
checkbox input "true"
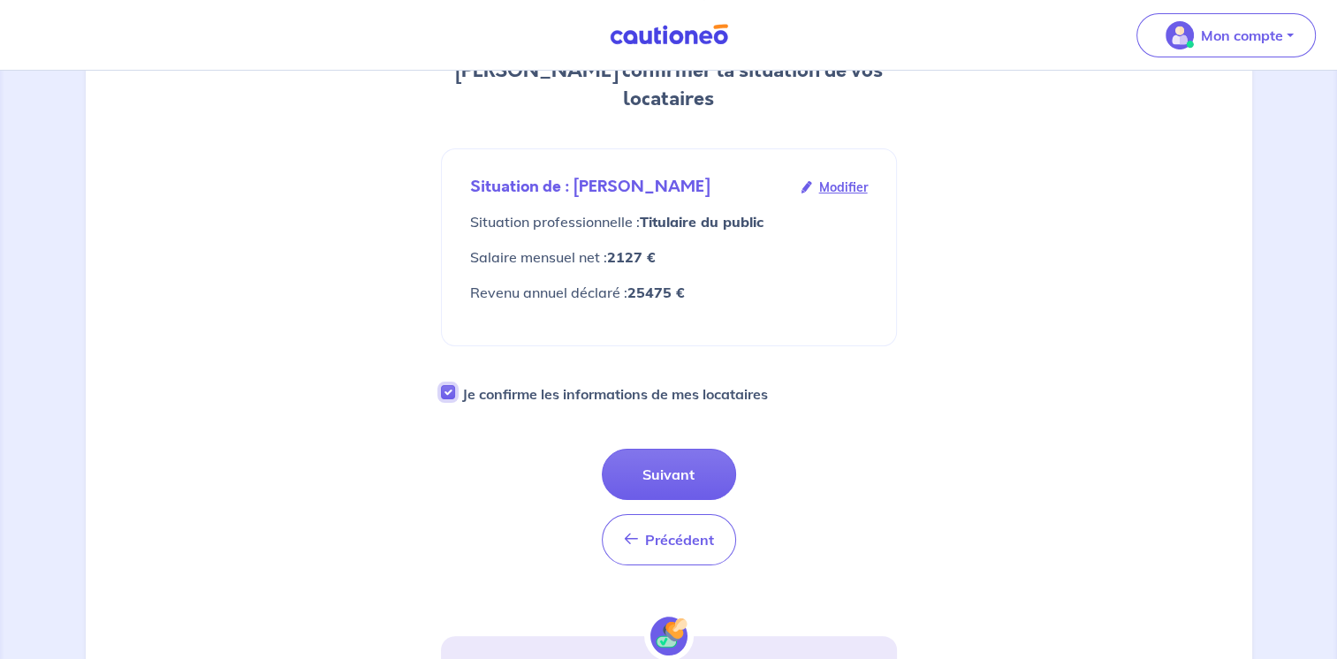
scroll to position [243, 0]
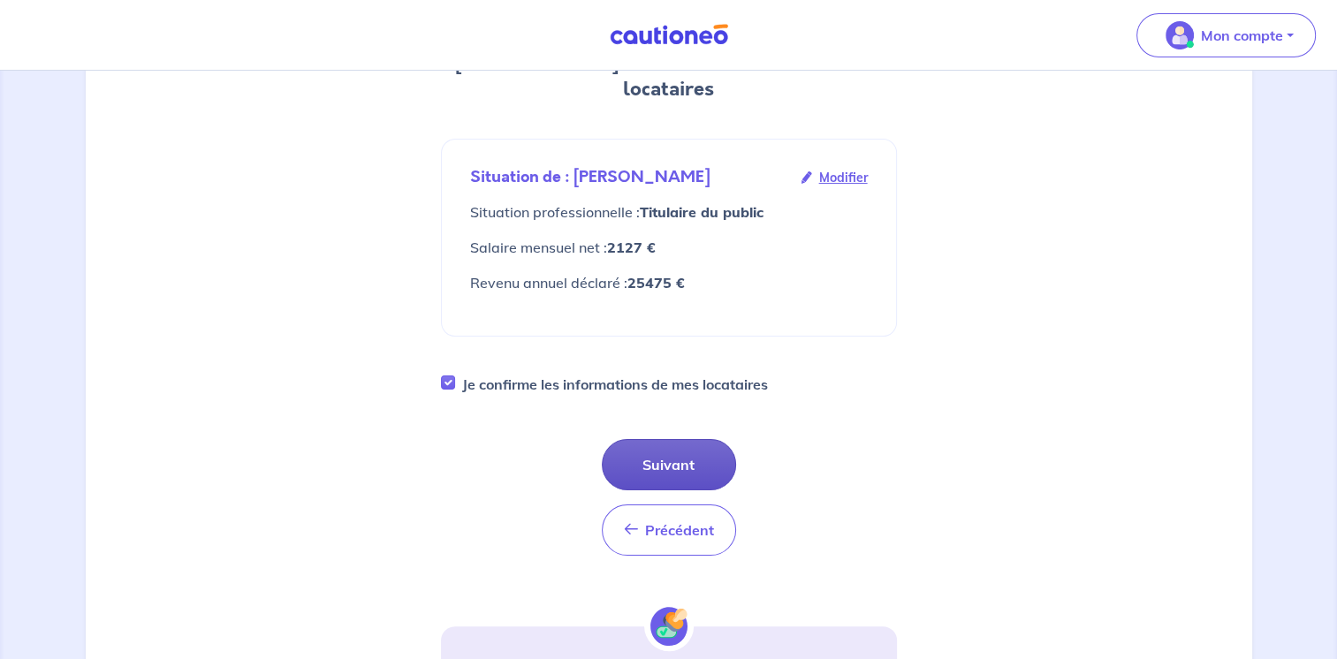
click at [672, 439] on button "Suivant" at bounding box center [669, 464] width 134 height 51
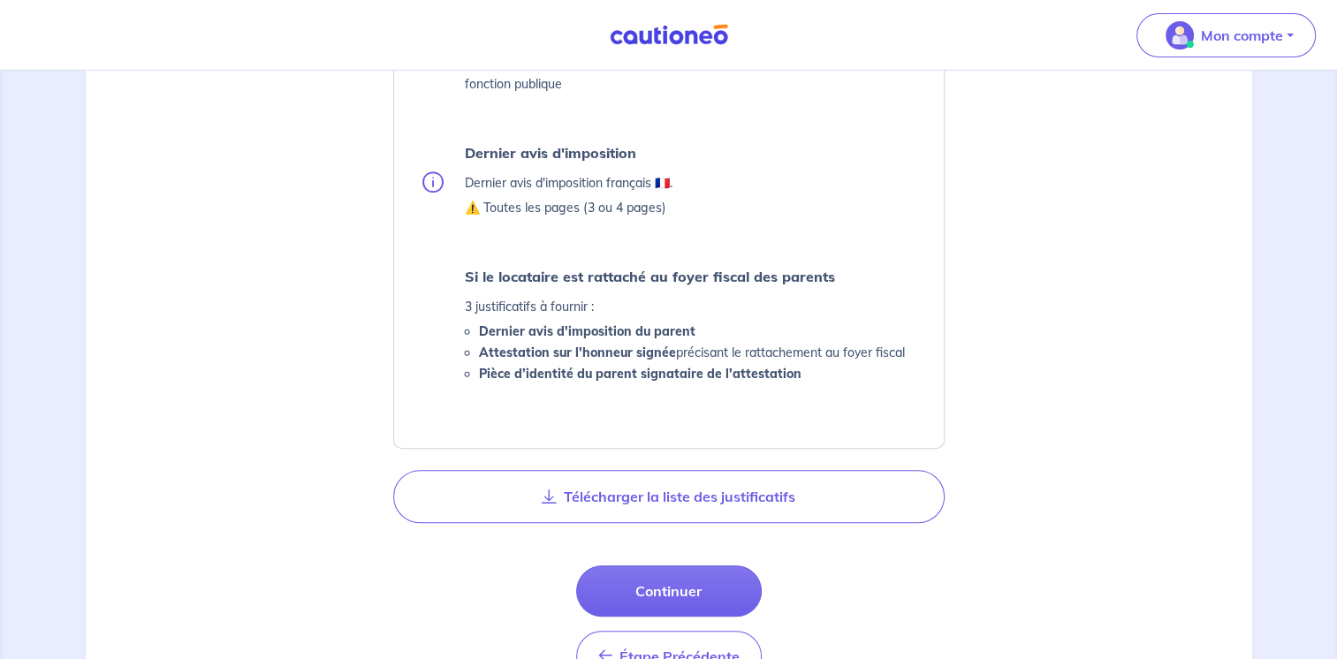
scroll to position [778, 0]
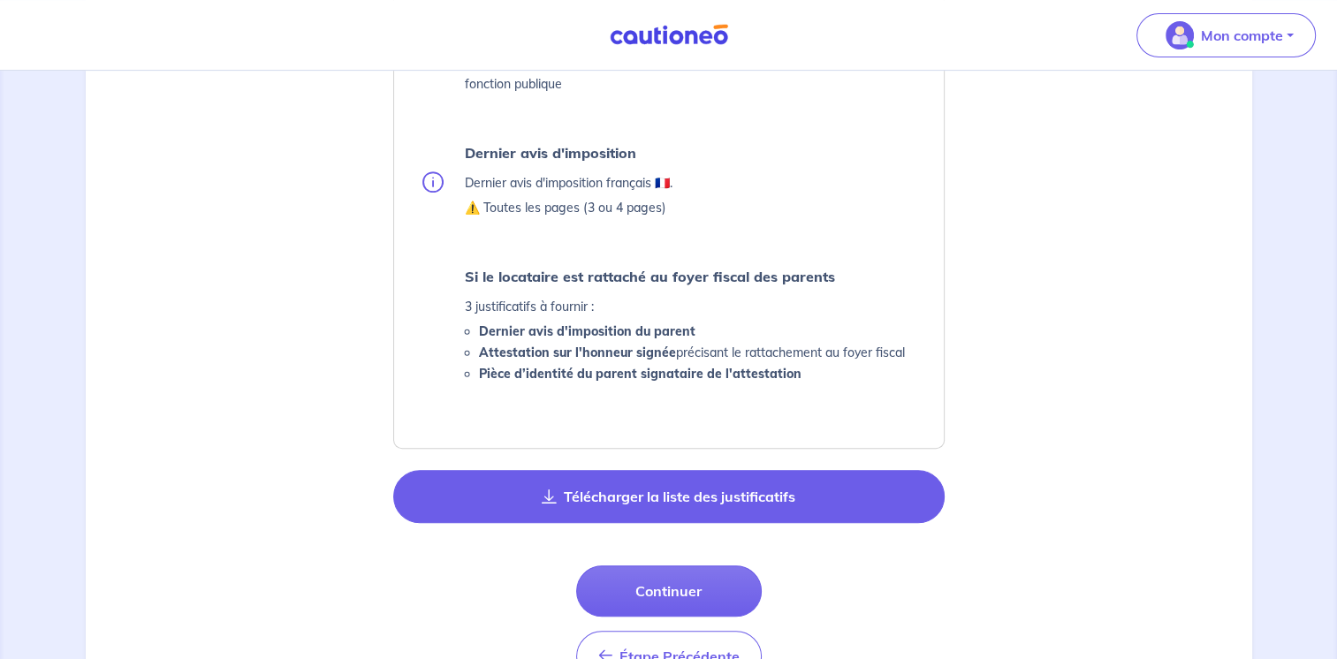
click at [666, 497] on button "Télécharger la liste des justificatifs" at bounding box center [669, 496] width 552 height 53
click at [613, 493] on button "Télécharger la liste des justificatifs" at bounding box center [669, 496] width 552 height 53
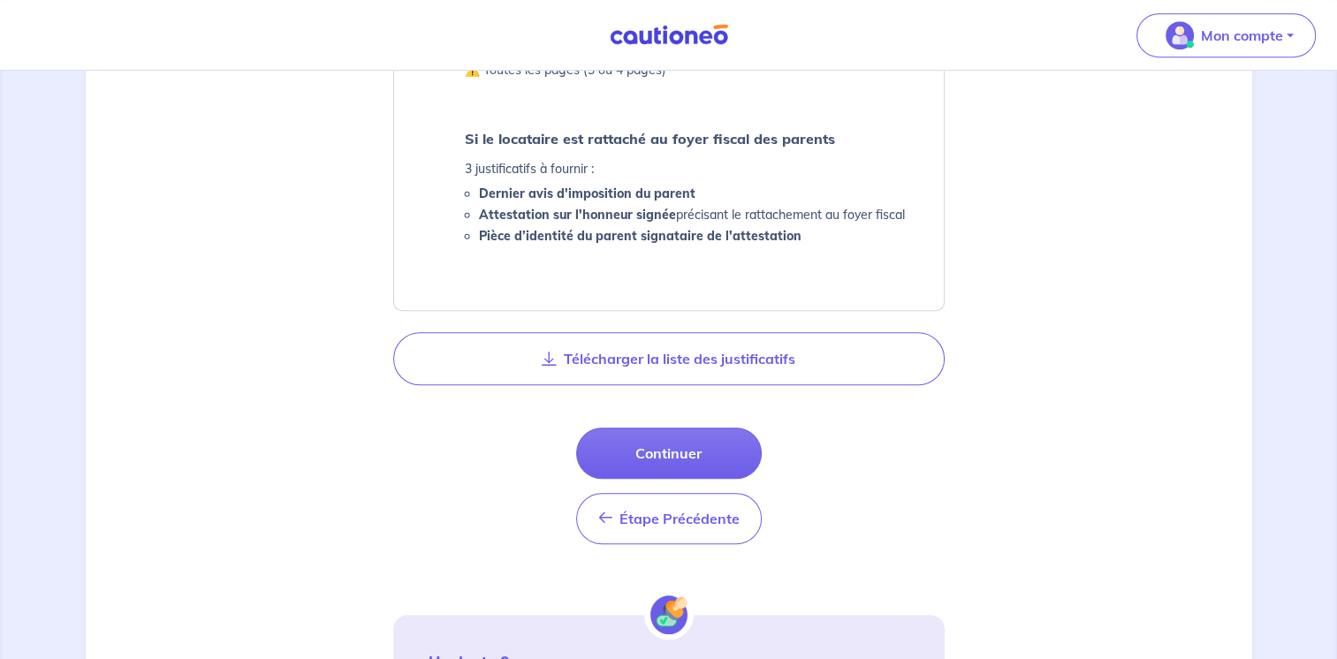
scroll to position [918, 0]
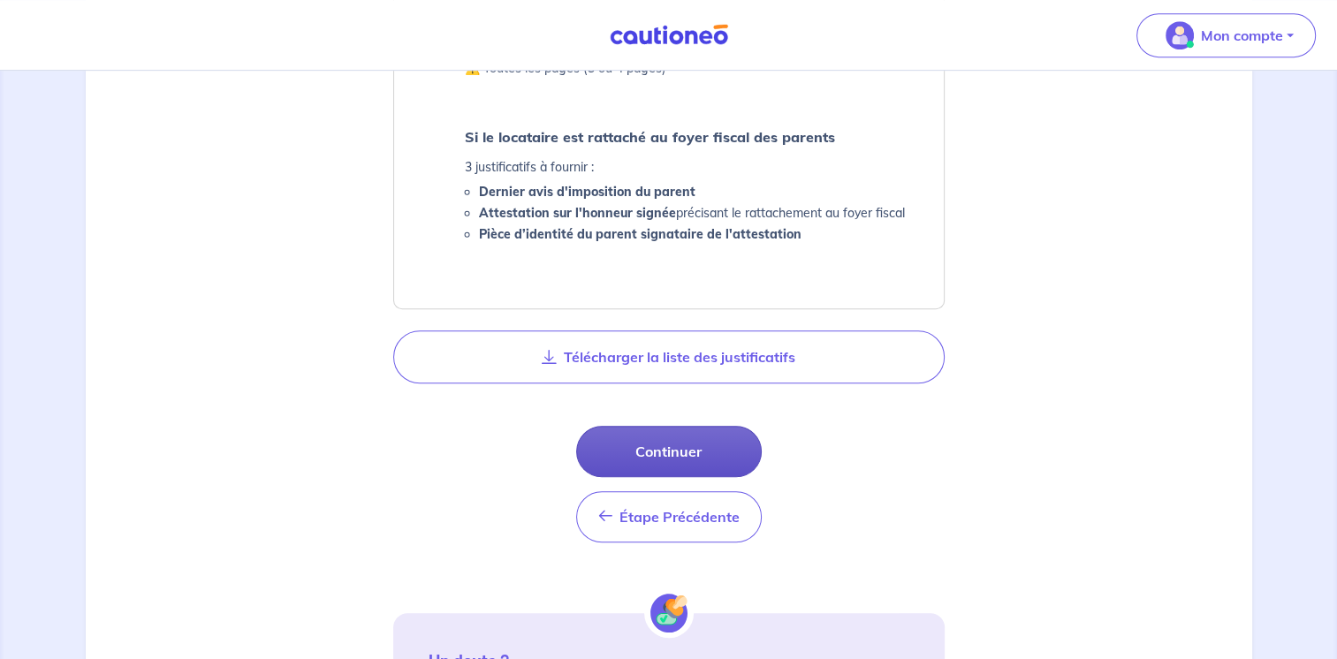
click at [672, 456] on button "Continuer" at bounding box center [669, 451] width 186 height 51
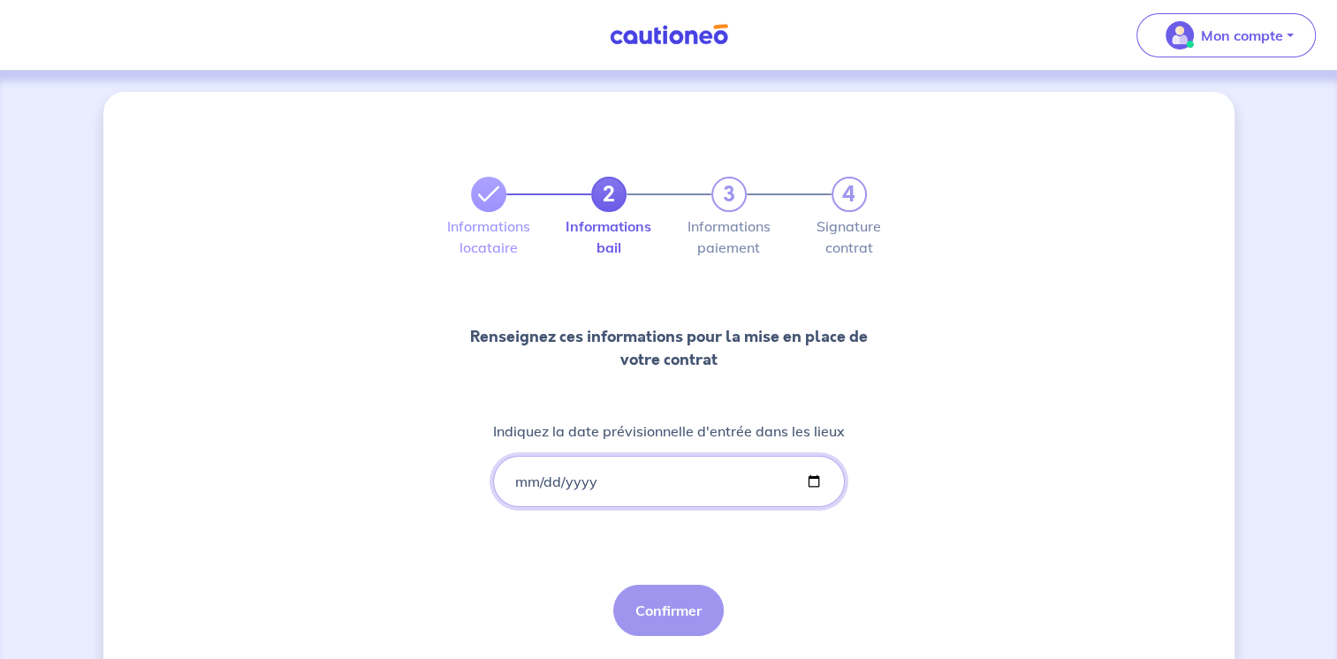
click at [515, 477] on input "Indiquez la date prévisionnelle d'entrée dans les lieux" at bounding box center [669, 481] width 352 height 51
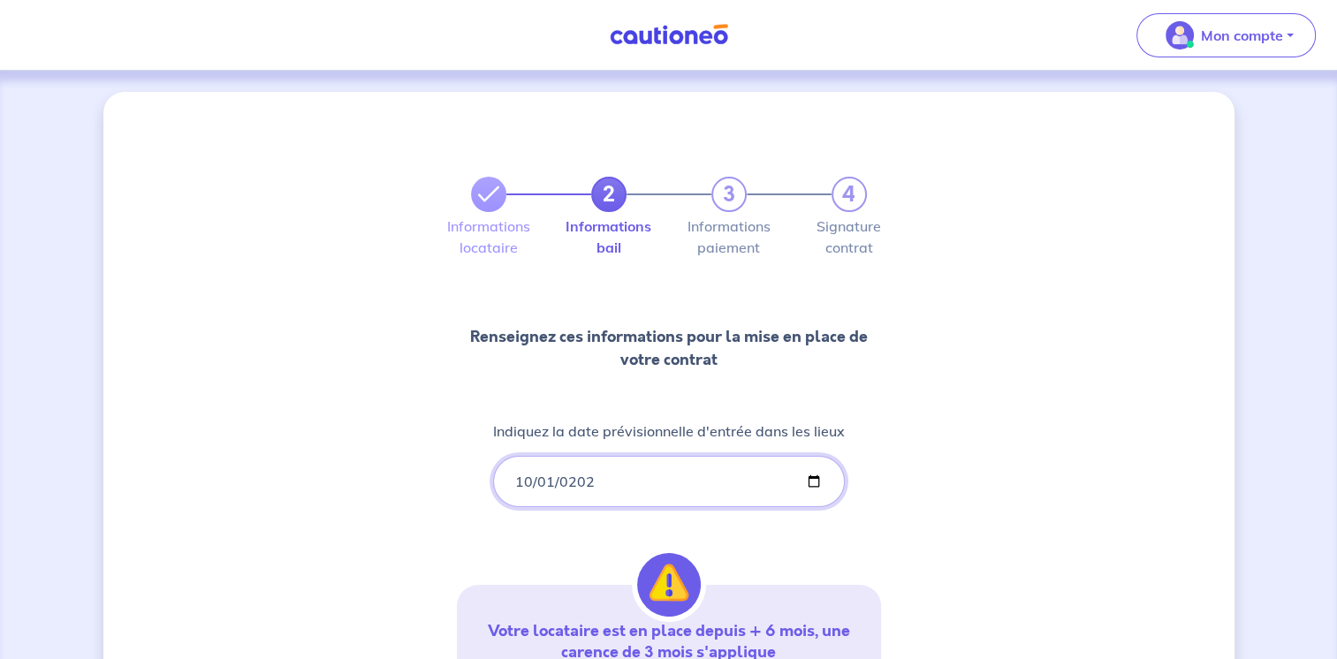
type input "[DATE]"
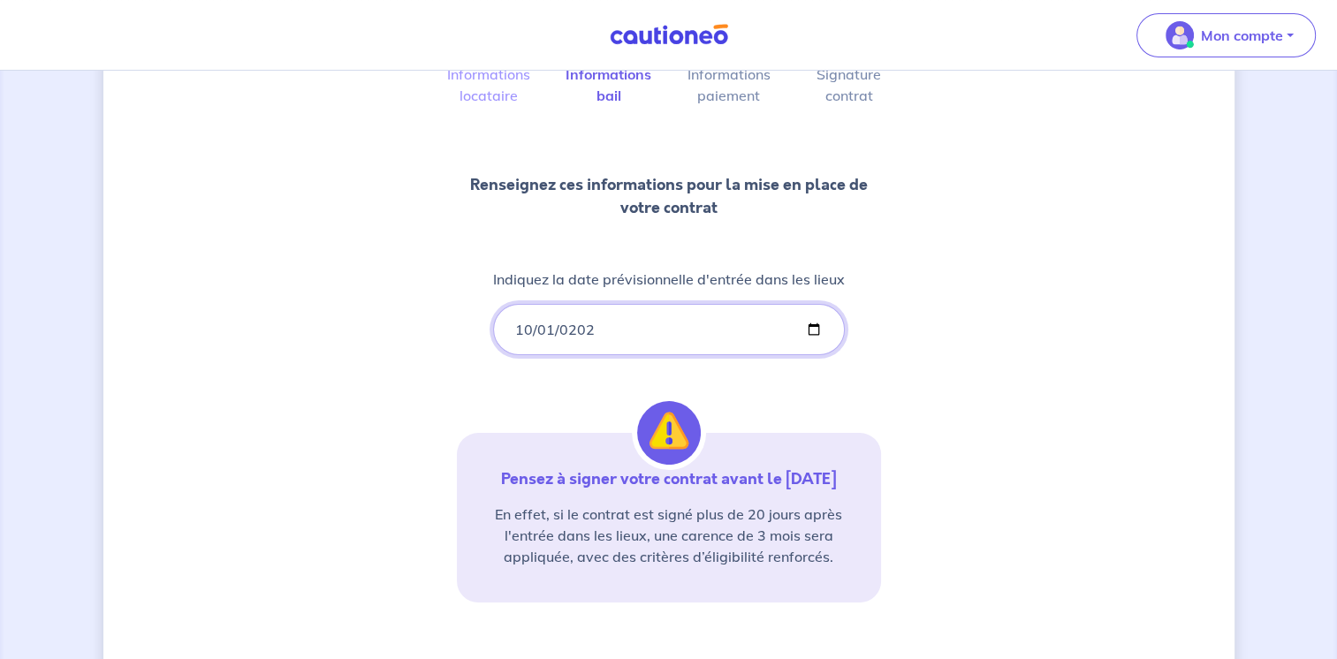
scroll to position [308, 0]
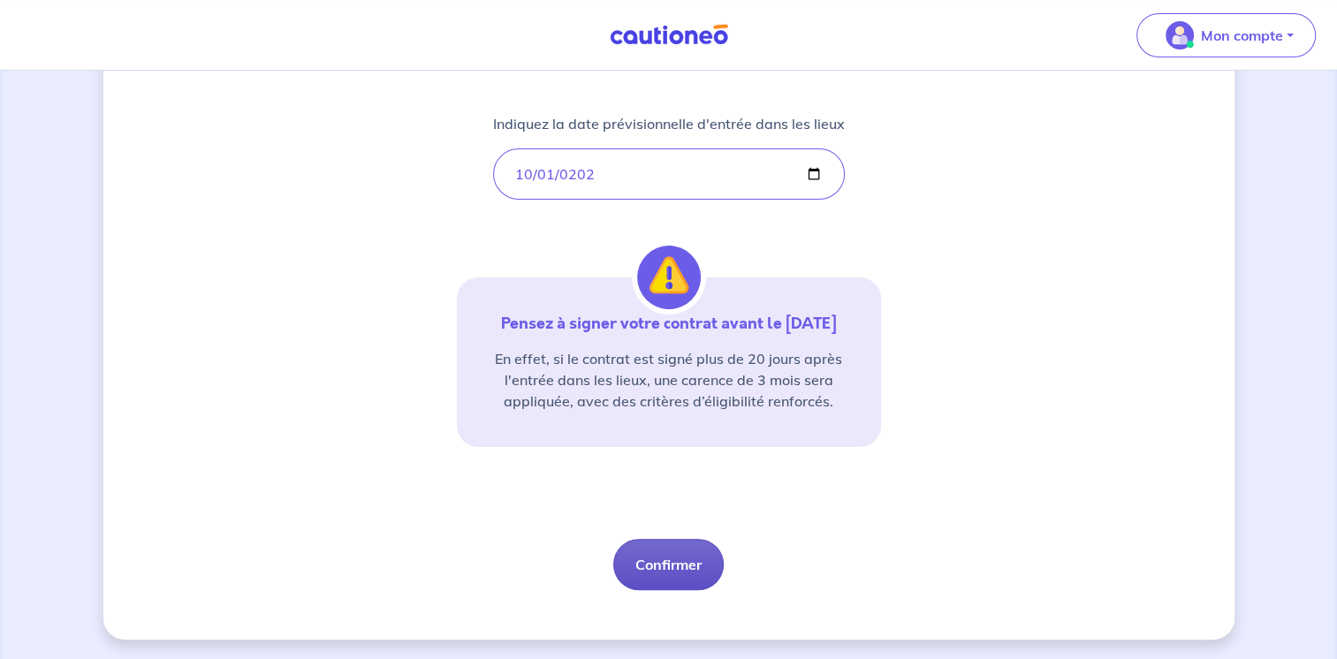
click at [661, 561] on button "Confirmer" at bounding box center [668, 564] width 110 height 51
select select "FR"
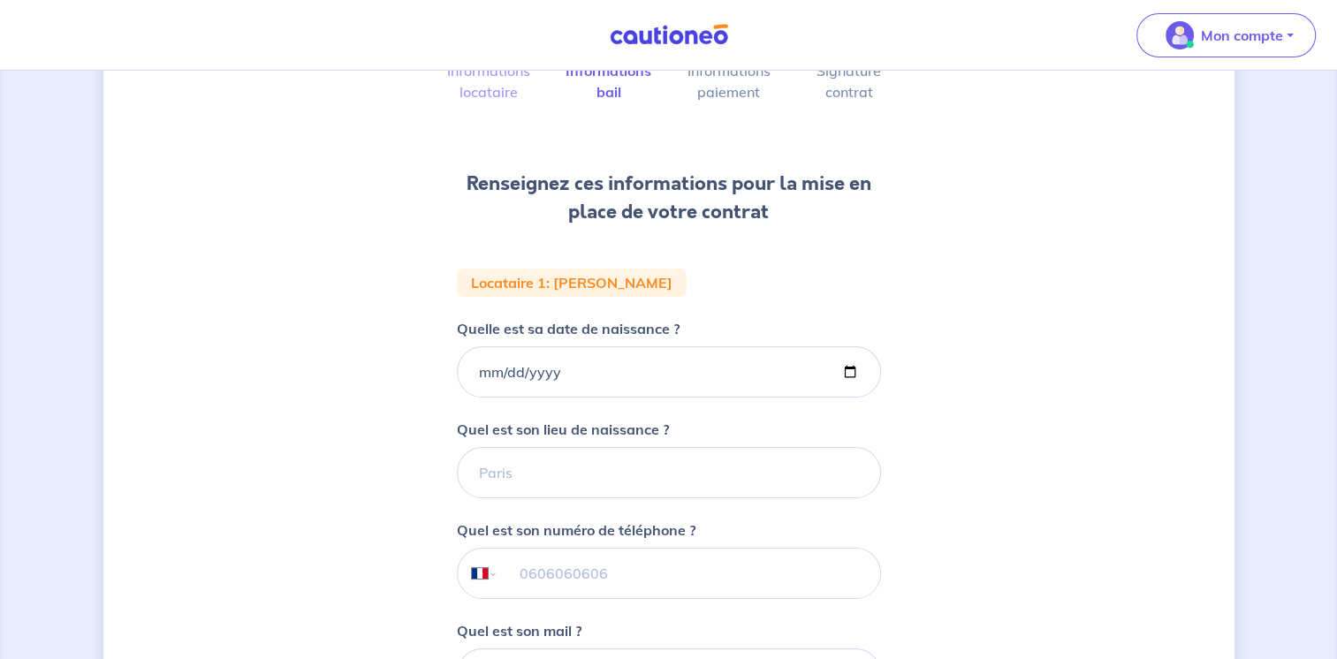
scroll to position [156, 0]
click at [471, 373] on input "Quelle est sa date de naissance ?" at bounding box center [669, 372] width 424 height 51
type input "[DATE]"
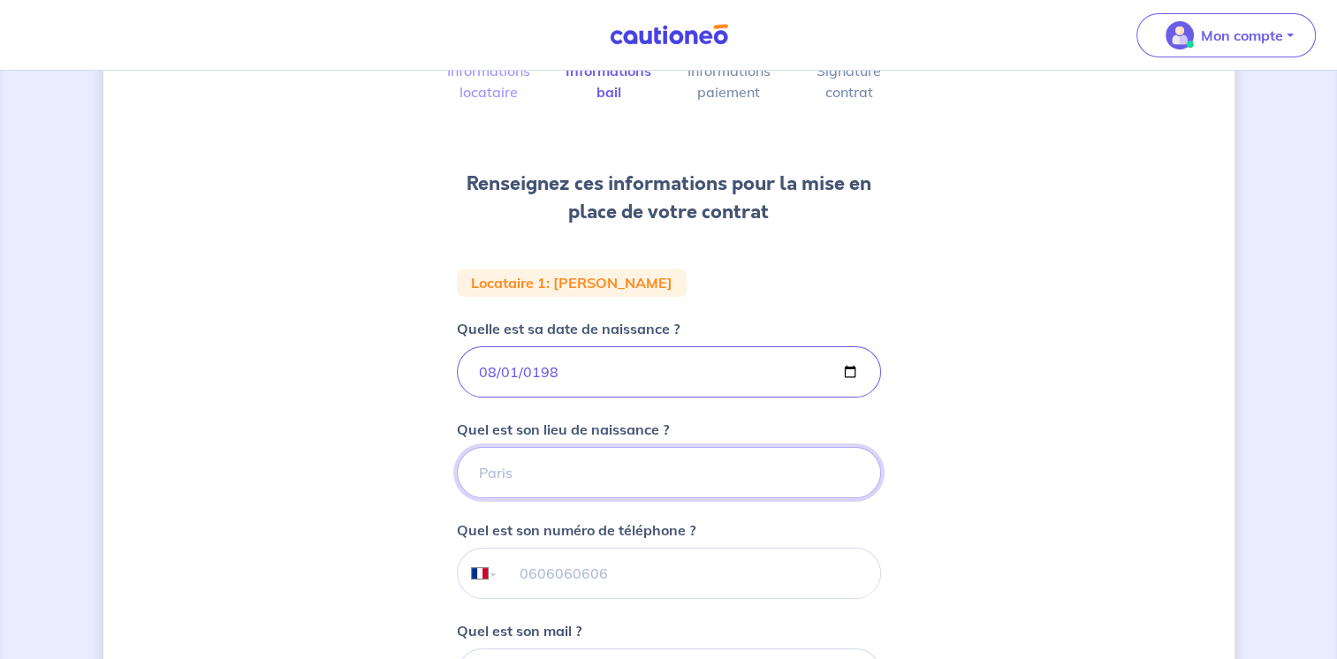
click at [519, 478] on input "Quel est son lieu de naissance ?" at bounding box center [669, 472] width 424 height 51
type input "Bastia"
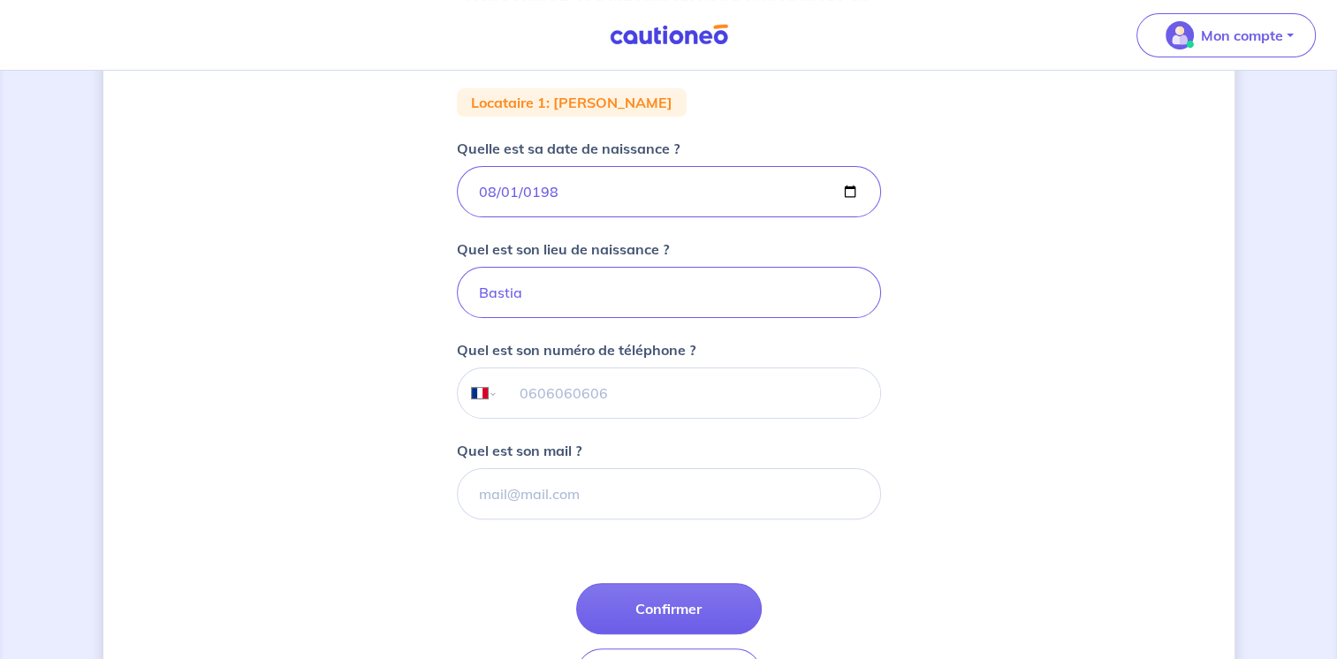
scroll to position [338, 0]
click at [518, 396] on input "tel" at bounding box center [689, 392] width 382 height 50
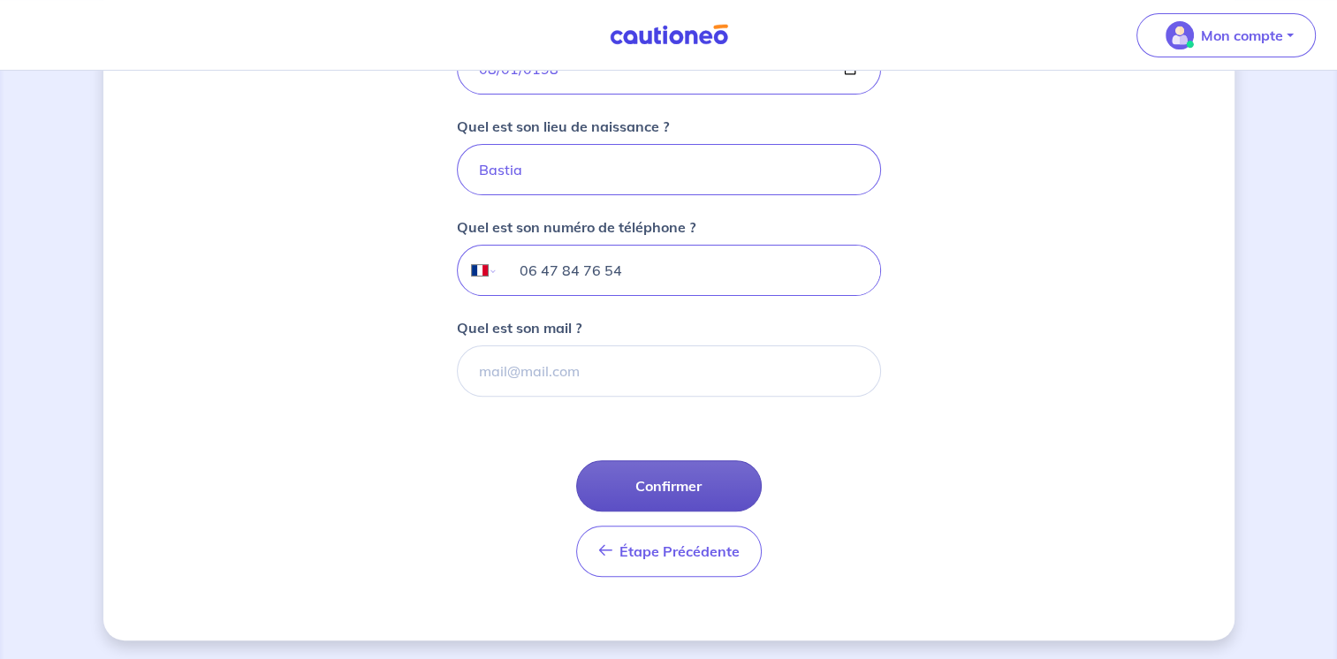
type input "06 47 84 76 54"
click at [655, 482] on button "Confirmer" at bounding box center [669, 486] width 186 height 51
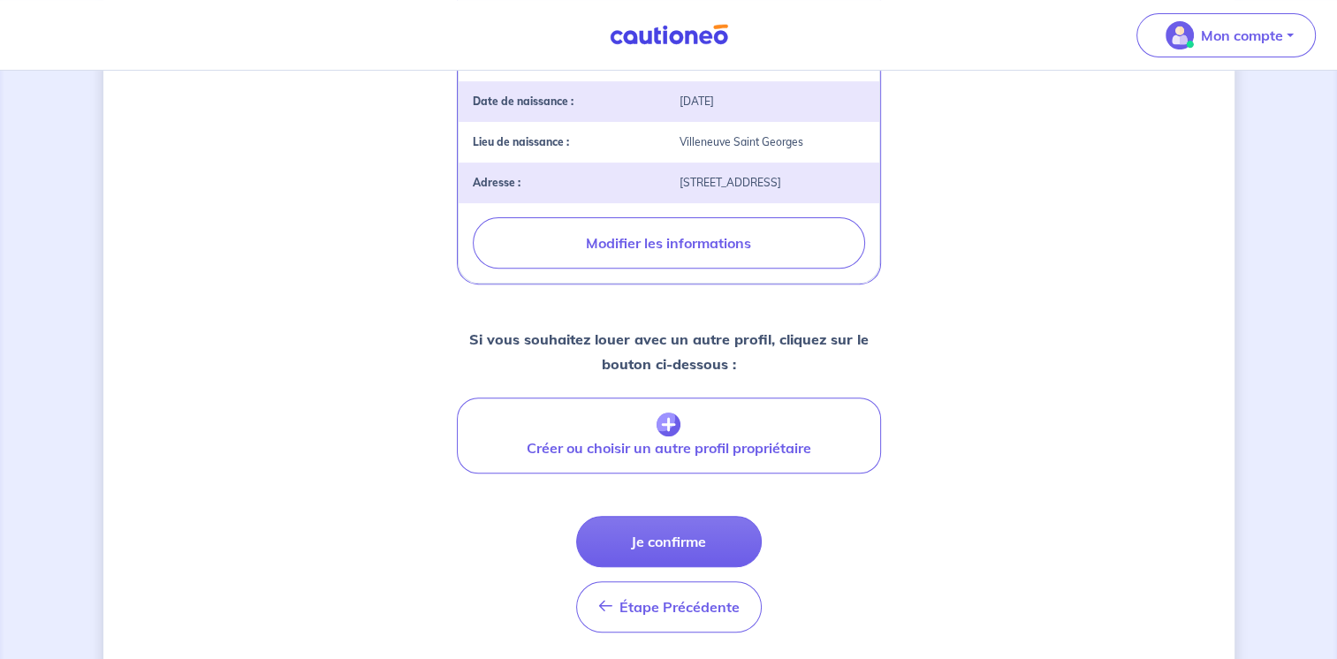
scroll to position [650, 0]
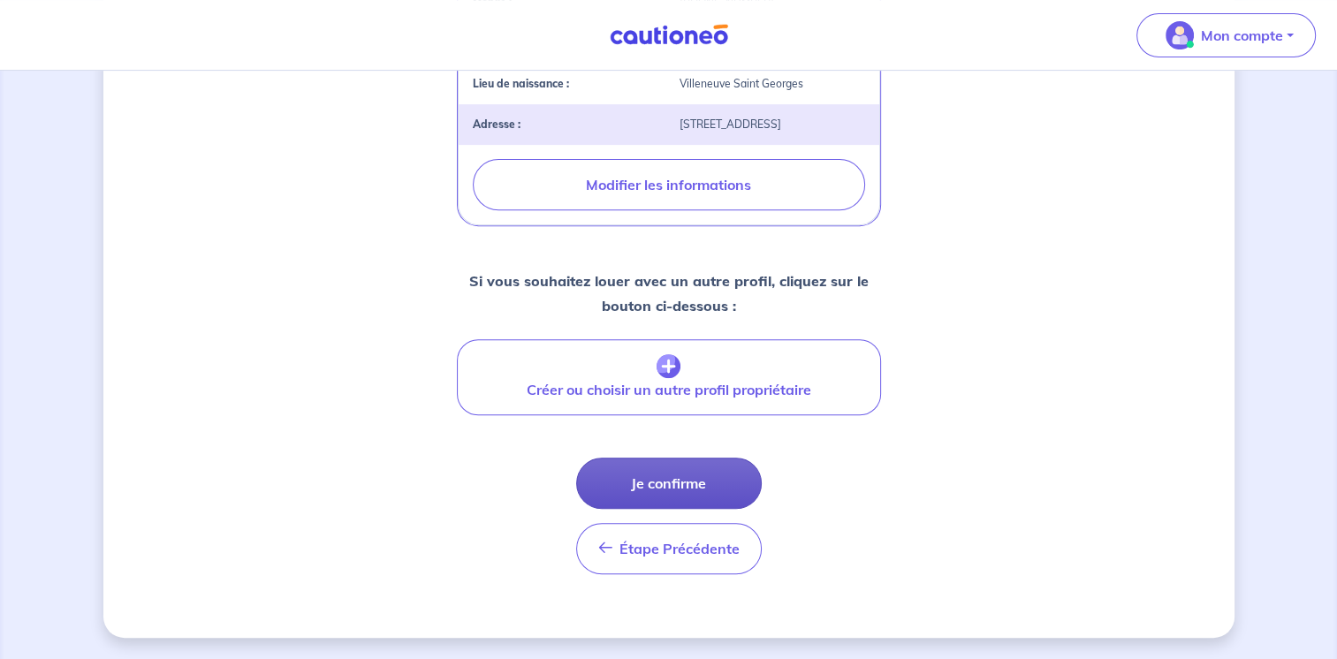
click at [674, 490] on button "Je confirme" at bounding box center [669, 483] width 186 height 51
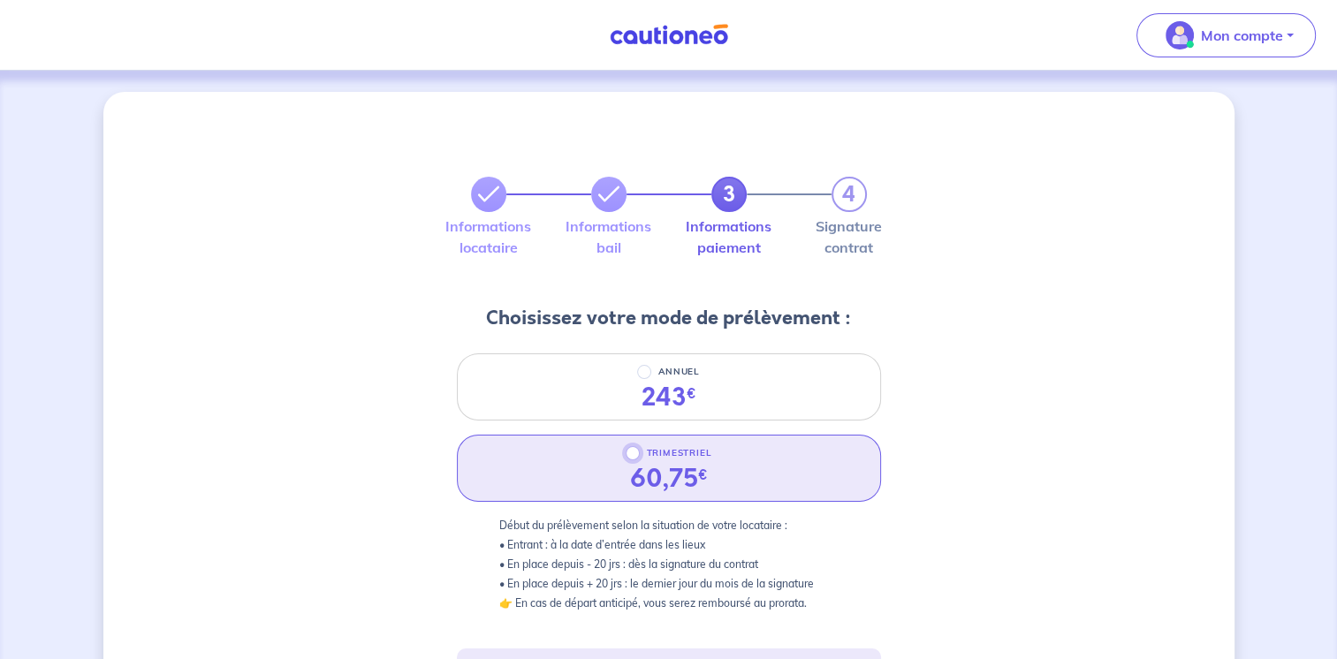
click at [636, 458] on input "TRIMESTRIEL" at bounding box center [633, 453] width 14 height 14
radio input "true"
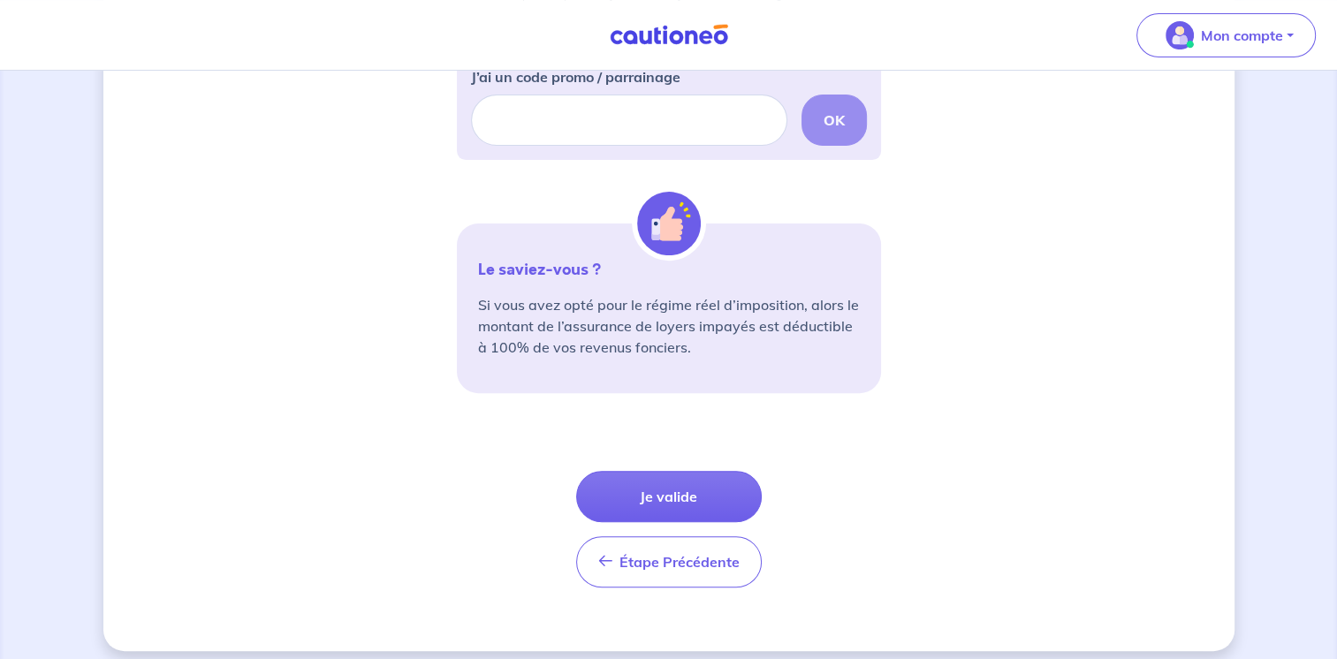
scroll to position [590, 0]
click at [699, 491] on button "Je valide" at bounding box center [669, 495] width 186 height 51
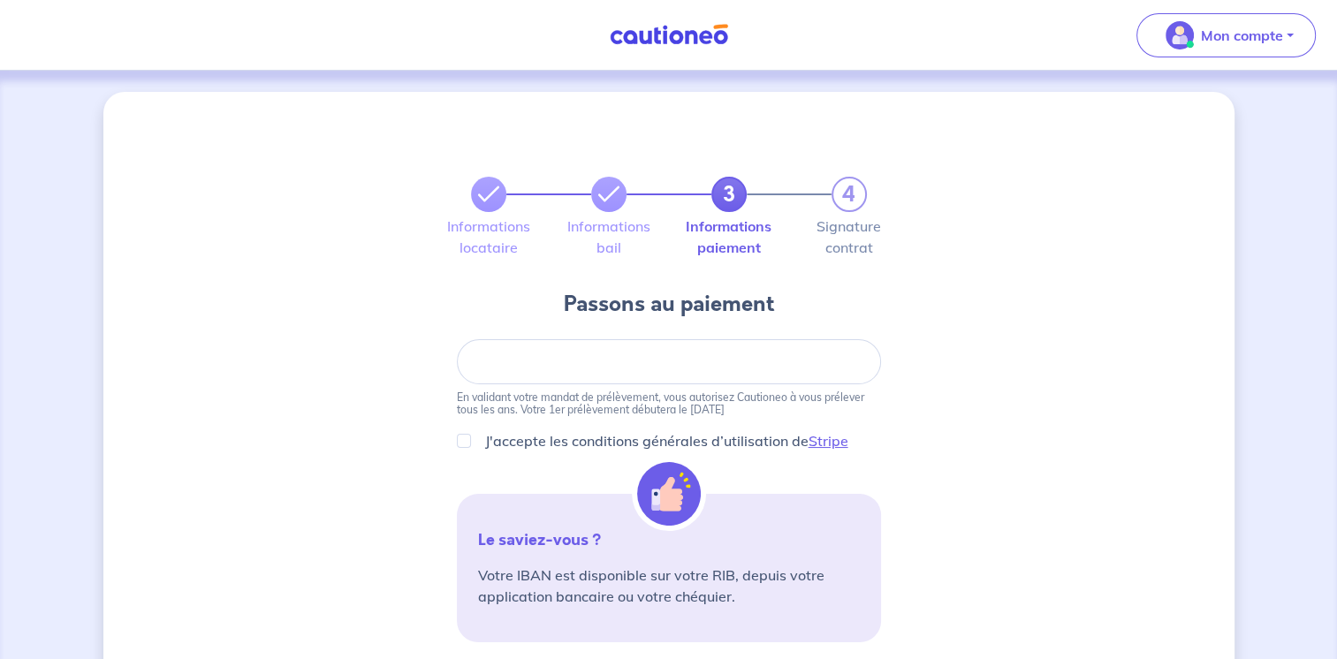
click at [335, 511] on div "3 4 Informations locataire Informations bail Informations paiement Signature co…" at bounding box center [668, 598] width 1131 height 1013
